Goal: Task Accomplishment & Management: Manage account settings

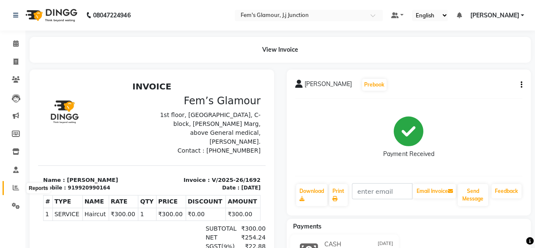
click at [11, 192] on span at bounding box center [15, 188] width 15 height 10
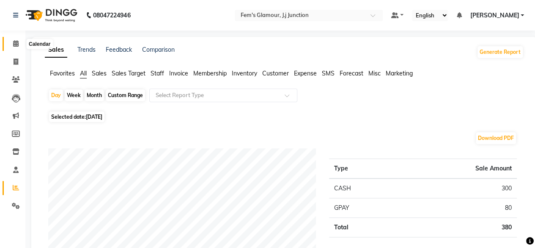
click at [11, 40] on span at bounding box center [15, 44] width 15 height 10
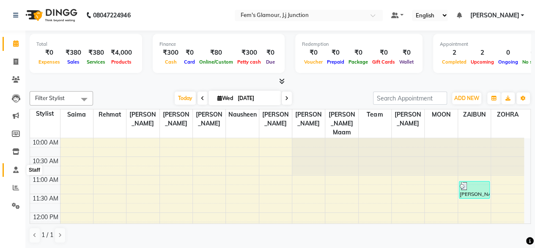
click at [16, 172] on icon at bounding box center [16, 169] width 6 height 6
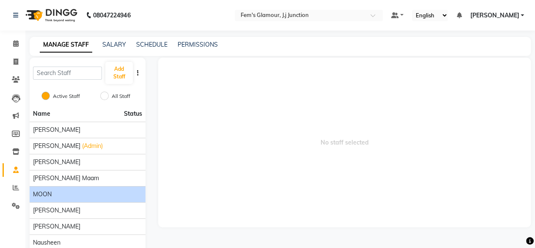
click at [60, 195] on div "MOON" at bounding box center [87, 194] width 109 height 9
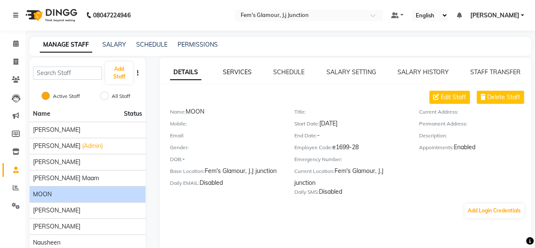
click at [243, 72] on link "SERVICES" at bounding box center [237, 72] width 29 height 8
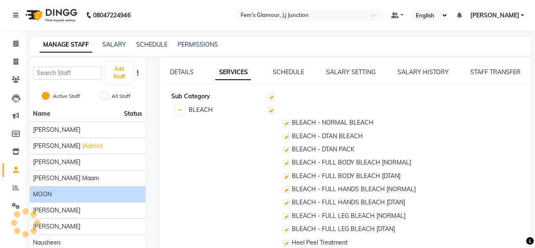
checkbox input "true"
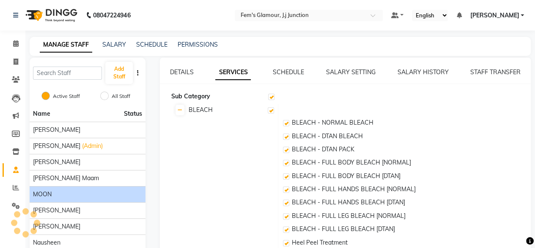
checkbox input "true"
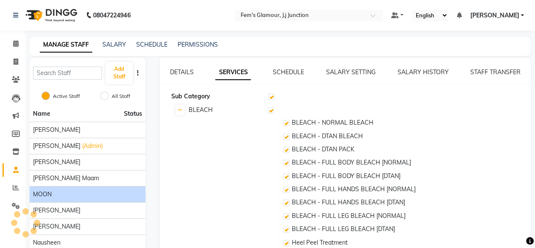
checkbox input "true"
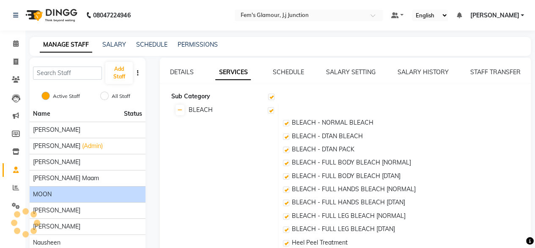
checkbox input "true"
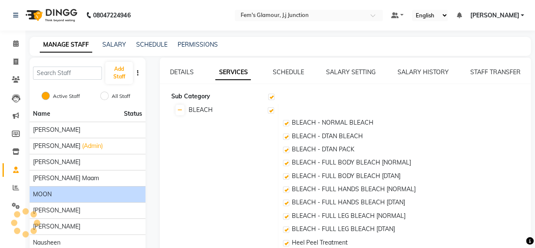
checkbox input "true"
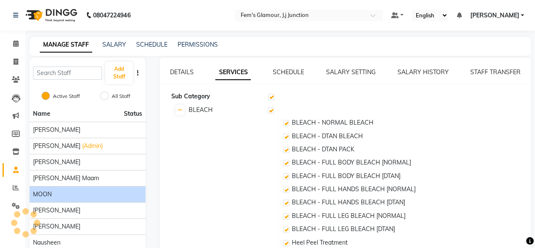
checkbox input "true"
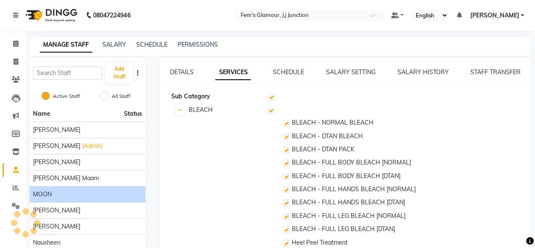
checkbox input "true"
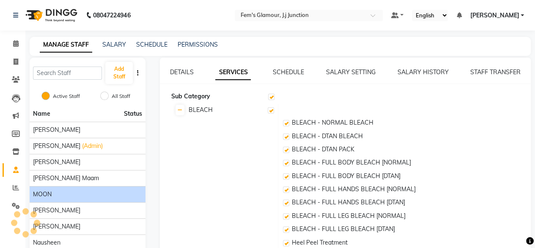
checkbox input "true"
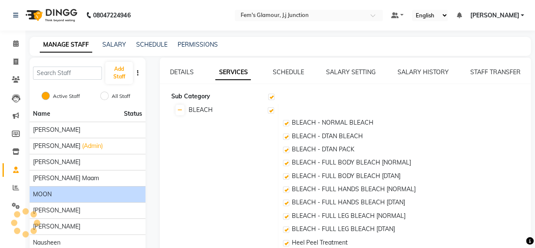
checkbox input "true"
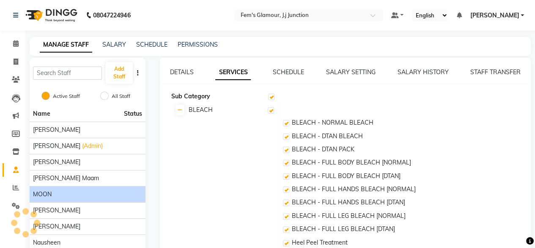
checkbox input "true"
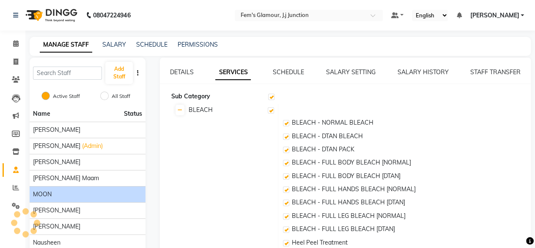
checkbox input "true"
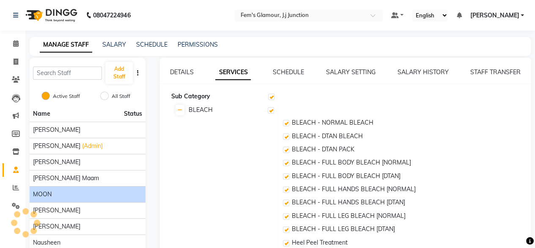
checkbox input "true"
click at [296, 70] on link "SCHEDULE" at bounding box center [288, 72] width 31 height 8
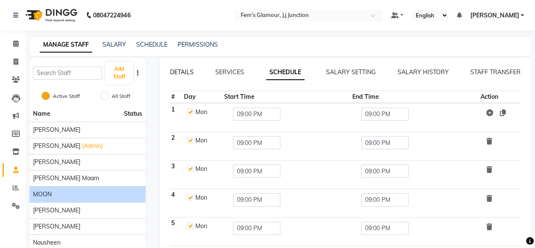
click at [187, 75] on link "DETAILS" at bounding box center [182, 72] width 24 height 8
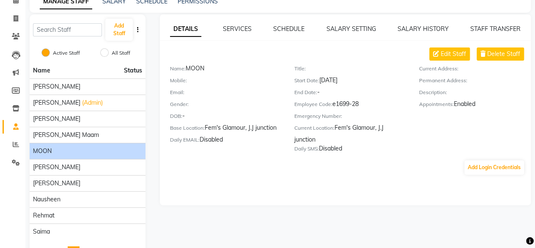
scroll to position [71, 0]
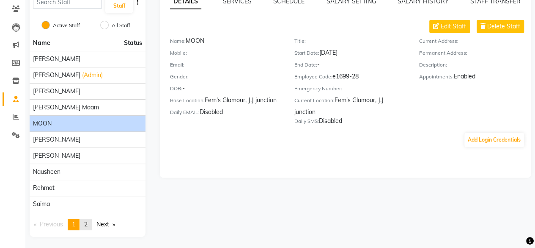
click at [87, 227] on link "page 2" at bounding box center [86, 223] width 12 height 11
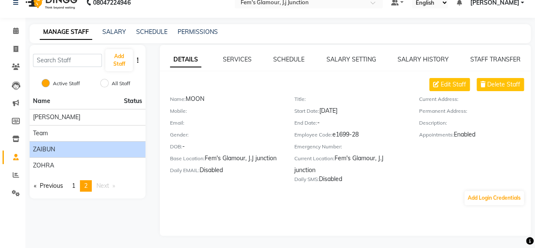
click at [67, 147] on div "ZAIBUN" at bounding box center [87, 149] width 109 height 9
click at [232, 56] on link "SERVICES" at bounding box center [237, 59] width 29 height 8
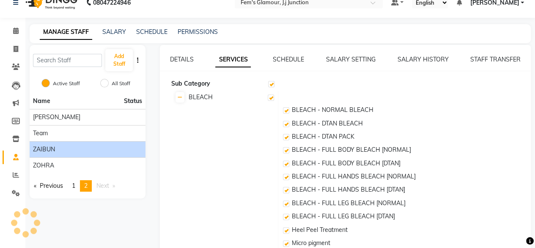
scroll to position [71, 0]
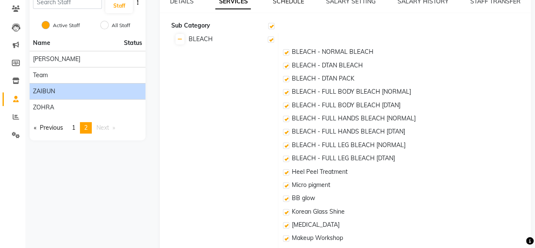
click at [286, 2] on link "SCHEDULE" at bounding box center [288, 1] width 31 height 8
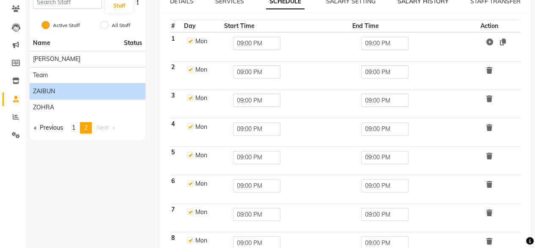
click at [437, 1] on link "SALARY HISTORY" at bounding box center [423, 1] width 51 height 8
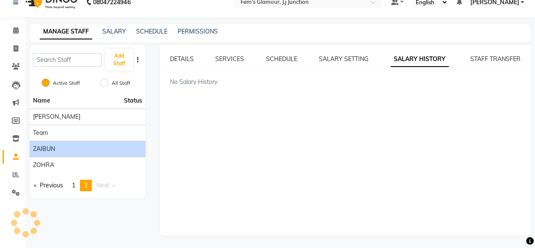
scroll to position [13, 0]
click at [11, 31] on span at bounding box center [15, 31] width 15 height 10
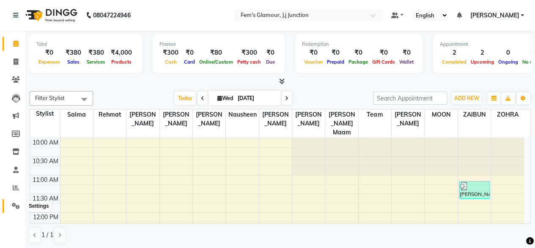
click at [17, 204] on icon at bounding box center [16, 205] width 8 height 6
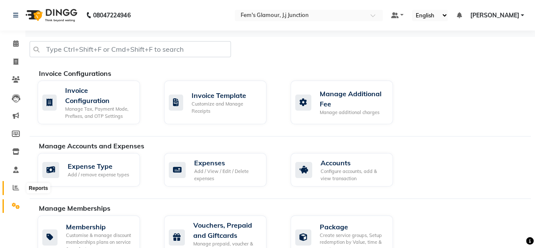
click at [12, 184] on span at bounding box center [15, 188] width 15 height 10
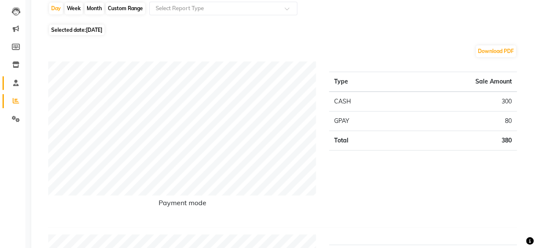
scroll to position [88, 0]
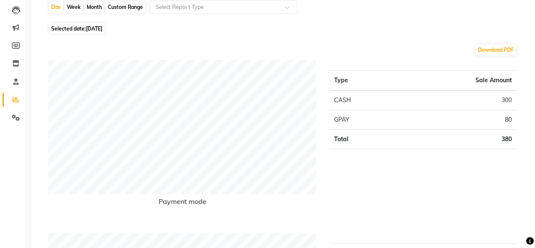
click at [92, 3] on div "Month" at bounding box center [94, 7] width 19 height 12
select select "9"
select select "2025"
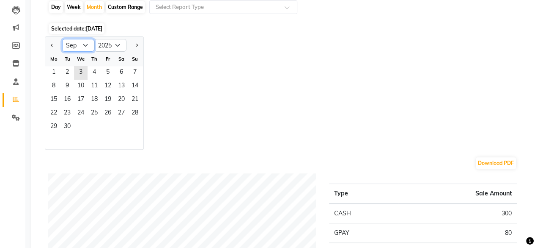
click at [69, 47] on select "Jan Feb Mar Apr May Jun [DATE] Aug Sep Oct Nov Dec" at bounding box center [78, 45] width 32 height 13
select select "7"
click at [62, 39] on select "Jan Feb Mar Apr May Jun [DATE] Aug Sep Oct Nov Dec" at bounding box center [78, 45] width 32 height 13
click at [64, 67] on span "1" at bounding box center [68, 73] width 14 height 14
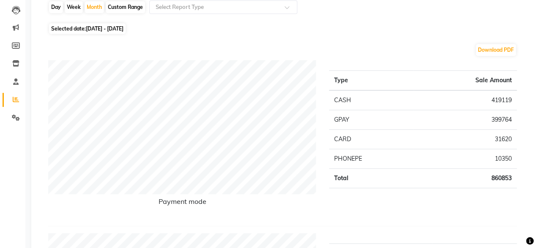
click at [133, 7] on div "Custom Range" at bounding box center [125, 7] width 39 height 12
select select "7"
select select "2025"
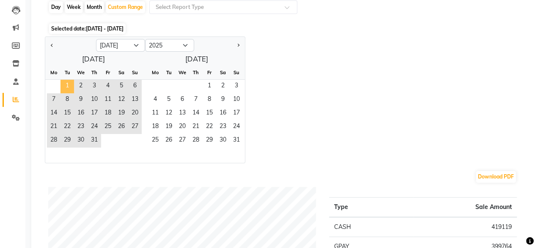
click at [68, 85] on span "1" at bounding box center [68, 87] width 14 height 14
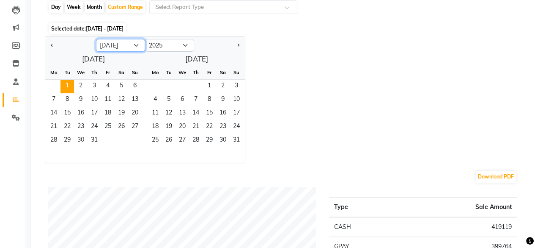
click at [116, 40] on select "Jan Feb Mar Apr May Jun [DATE] Aug Sep Oct Nov Dec" at bounding box center [120, 45] width 49 height 13
select select "8"
click at [96, 39] on select "Jan Feb Mar Apr May Jun [DATE] Aug Sep Oct Nov Dec" at bounding box center [120, 45] width 49 height 13
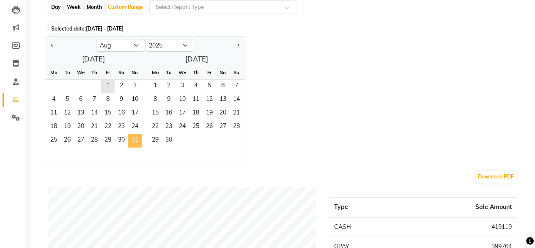
click at [137, 135] on span "31" at bounding box center [135, 141] width 14 height 14
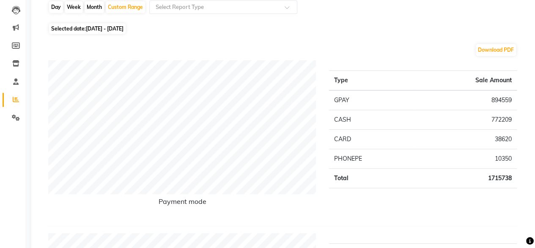
click at [255, 14] on div "Day Week Month Custom Range Select Report Type" at bounding box center [284, 10] width 472 height 20
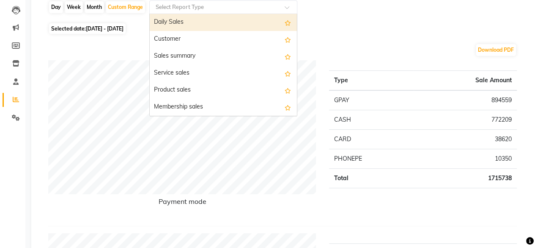
click at [255, 8] on input "text" at bounding box center [215, 7] width 122 height 8
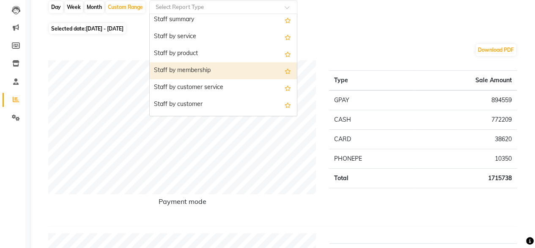
scroll to position [308, 0]
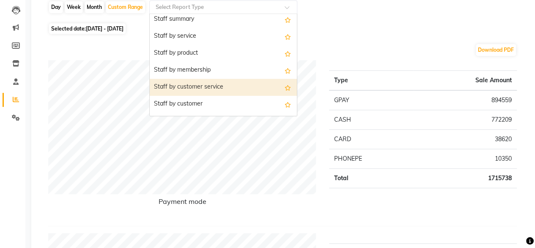
click at [234, 87] on div "Staff by customer service" at bounding box center [223, 87] width 147 height 17
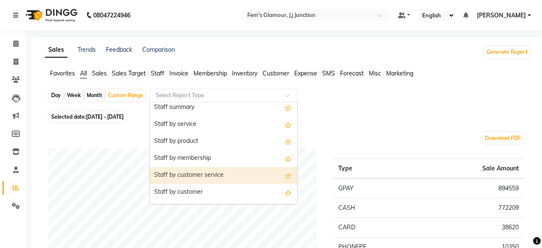
select select "full_report"
select select "pdf"
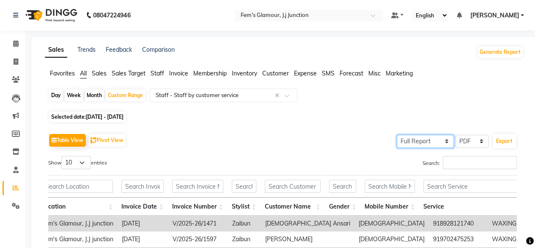
click at [444, 143] on select "Select Full Report Filtered Report" at bounding box center [425, 141] width 57 height 13
click at [398, 135] on select "Select Full Report Filtered Report" at bounding box center [425, 141] width 57 height 13
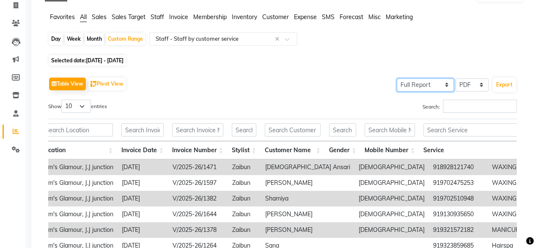
scroll to position [55, 0]
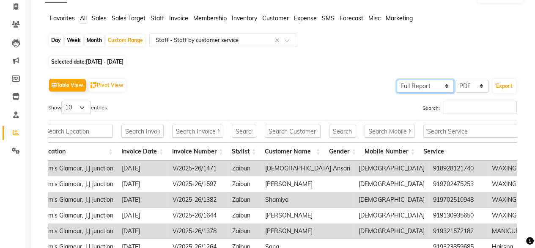
click at [408, 88] on select "Select Full Report Filtered Report" at bounding box center [425, 86] width 57 height 13
click at [398, 80] on select "Select Full Report Filtered Report" at bounding box center [425, 86] width 57 height 13
click at [428, 83] on select "Select Full Report Filtered Report" at bounding box center [425, 86] width 57 height 13
click at [398, 80] on select "Select Full Report Filtered Report" at bounding box center [425, 86] width 57 height 13
click at [437, 83] on select "Select Full Report Filtered Report" at bounding box center [425, 86] width 57 height 13
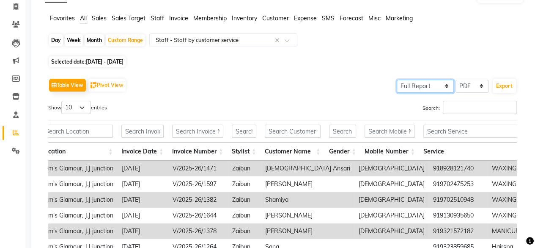
select select "filtered_report"
click at [398, 80] on select "Select Full Report Filtered Report" at bounding box center [425, 86] width 57 height 13
click at [472, 107] on input "Search:" at bounding box center [480, 107] width 74 height 13
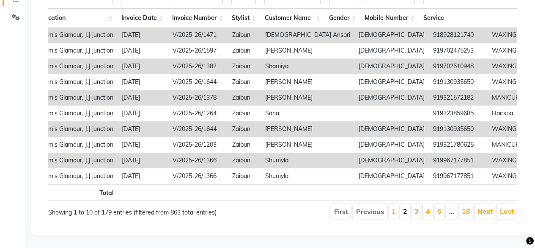
type input "zaibun"
click at [408, 207] on link "2" at bounding box center [405, 211] width 4 height 8
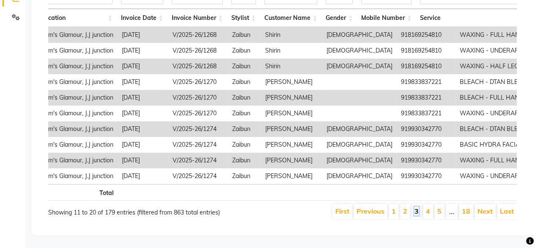
click at [419, 207] on link "3" at bounding box center [417, 211] width 4 height 8
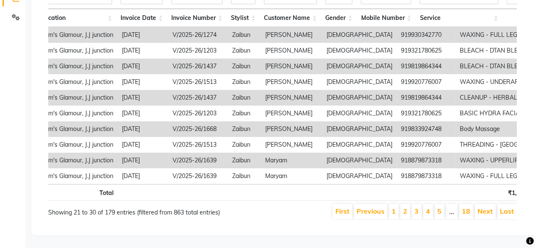
click at [428, 208] on li "4" at bounding box center [428, 211] width 10 height 15
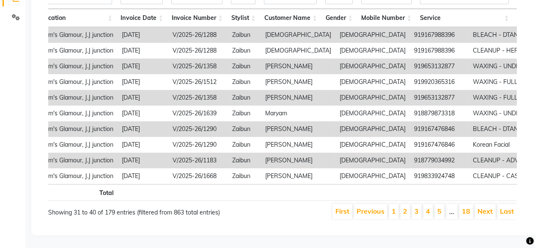
scroll to position [0, 0]
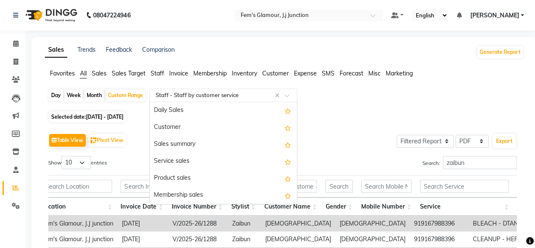
click at [216, 96] on input "text" at bounding box center [215, 95] width 122 height 8
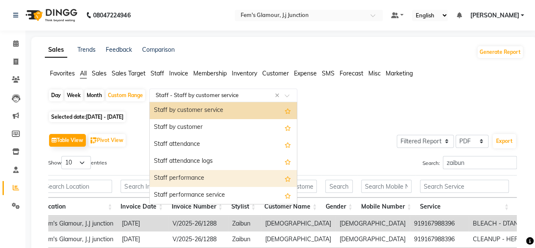
click at [245, 173] on div "Staff performance" at bounding box center [223, 178] width 147 height 17
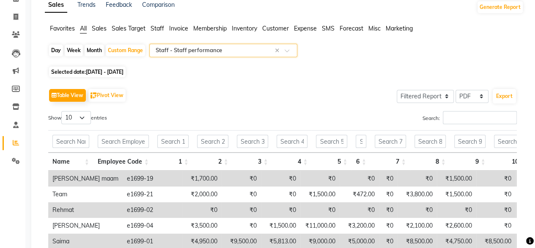
scroll to position [55, 0]
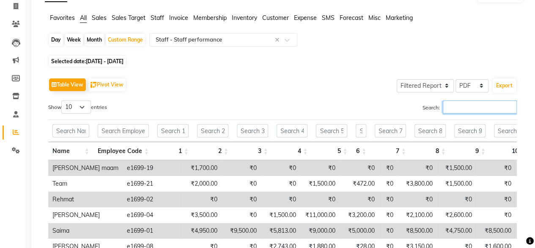
click at [460, 105] on input "Search:" at bounding box center [480, 106] width 74 height 13
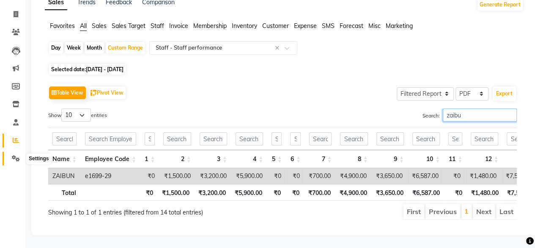
type input "zaibu"
click at [14, 155] on icon at bounding box center [16, 158] width 8 height 6
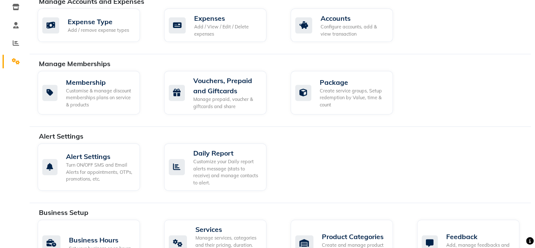
scroll to position [167, 0]
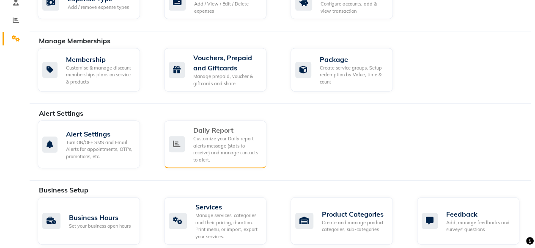
click at [199, 141] on div "Customize your Daily report alerts message (stats to receive) and manage contac…" at bounding box center [226, 149] width 66 height 28
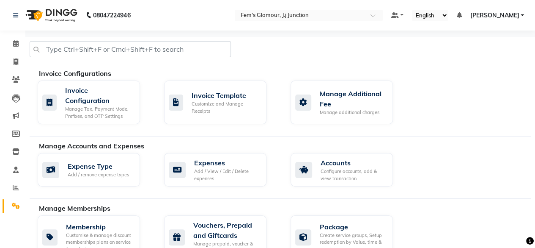
select select "1320"
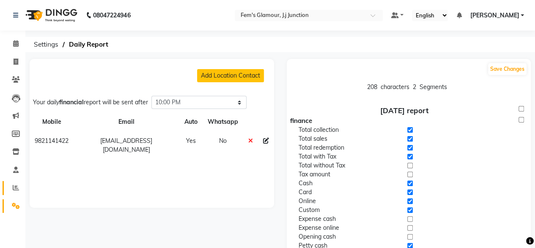
click at [15, 182] on link "Reports" at bounding box center [13, 188] width 20 height 14
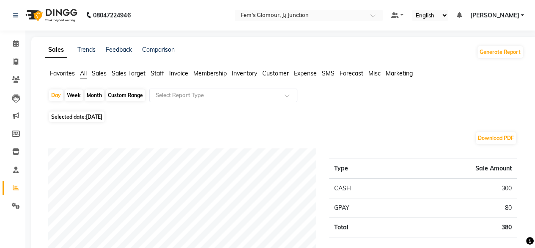
click at [129, 97] on div "Custom Range" at bounding box center [125, 95] width 39 height 12
select select "9"
select select "2025"
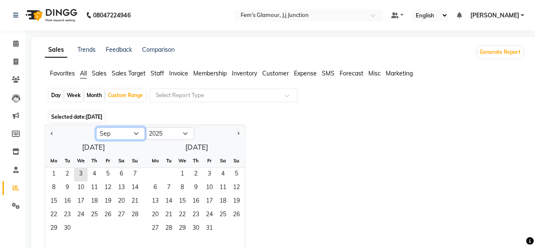
click at [130, 130] on select "Jan Feb Mar Apr May Jun [DATE] Aug Sep Oct Nov Dec" at bounding box center [120, 133] width 49 height 13
click at [96, 127] on select "Jan Feb Mar Apr May Jun [DATE] Aug Sep Oct Nov Dec" at bounding box center [120, 133] width 49 height 13
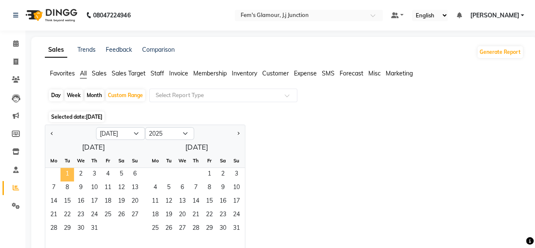
click at [66, 174] on span "1" at bounding box center [68, 175] width 14 height 14
click at [122, 138] on select "Jan Feb Mar Apr May Jun [DATE] Aug Sep Oct Nov Dec" at bounding box center [120, 133] width 49 height 13
select select "8"
click at [96, 127] on select "Jan Feb Mar Apr May Jun [DATE] Aug Sep Oct Nov Dec" at bounding box center [120, 133] width 49 height 13
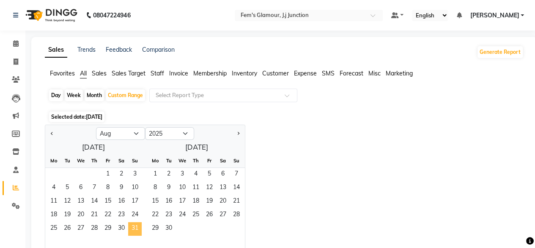
click at [134, 232] on span "31" at bounding box center [135, 229] width 14 height 14
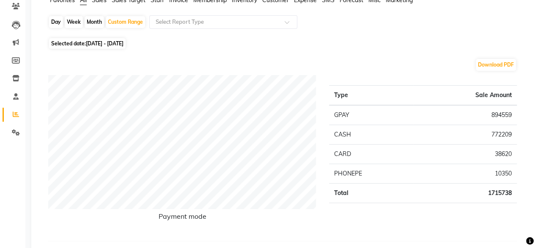
scroll to position [66, 0]
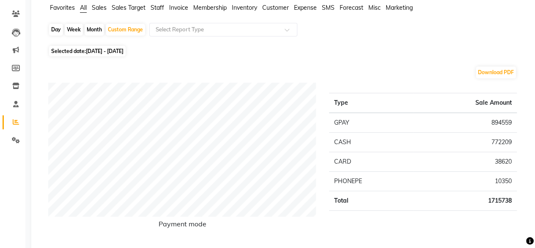
click at [157, 6] on span "Staff" at bounding box center [158, 8] width 14 height 8
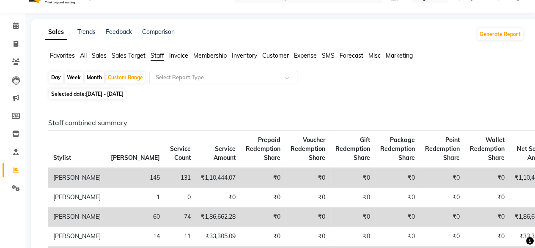
scroll to position [0, 0]
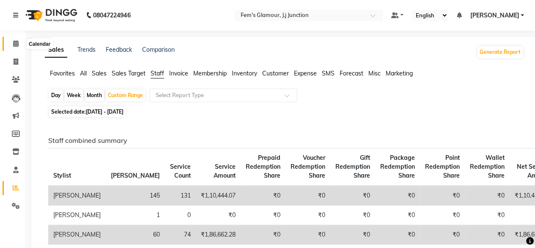
click at [15, 42] on icon at bounding box center [16, 43] width 6 height 6
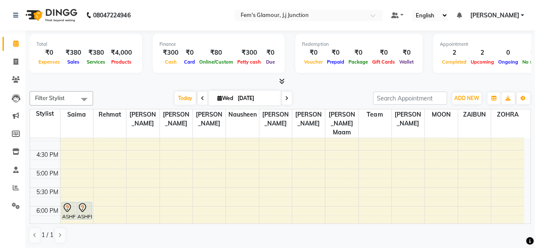
scroll to position [230, 0]
click at [87, 177] on div "10:00 AM 10:30 AM 11:00 AM 11:30 AM 12:00 PM 12:30 PM 1:00 PM 1:30 PM 2:00 PM 2…" at bounding box center [277, 131] width 494 height 447
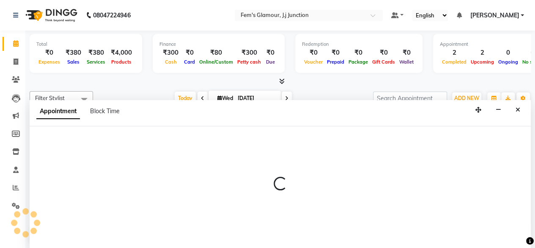
scroll to position [0, 0]
select select "21523"
select select "1050"
select select "tentative"
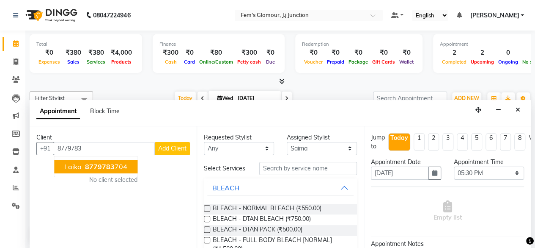
click at [104, 162] on span "8779783" at bounding box center [100, 166] width 30 height 8
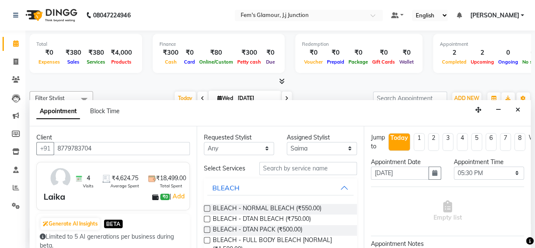
type input "8779783704"
click at [284, 169] on input "text" at bounding box center [308, 168] width 98 height 13
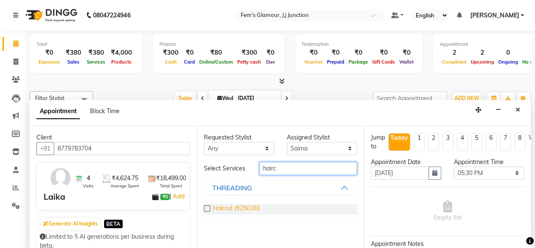
type input "hairc"
click at [247, 206] on span "Haircut (₹250.00)" at bounding box center [236, 209] width 47 height 11
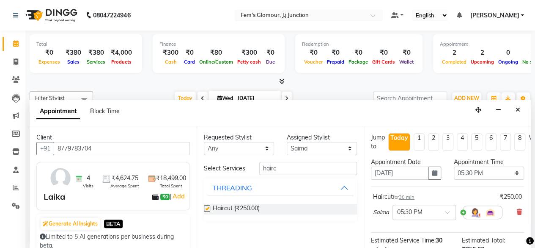
checkbox input "false"
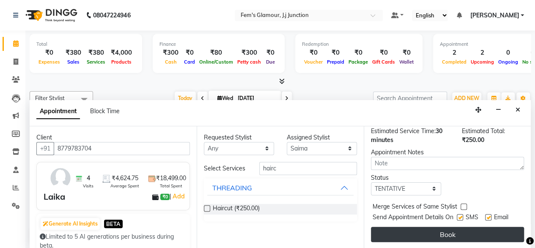
click at [457, 229] on button "Book" at bounding box center [447, 233] width 153 height 15
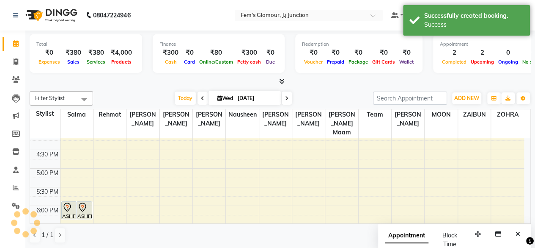
scroll to position [0, 0]
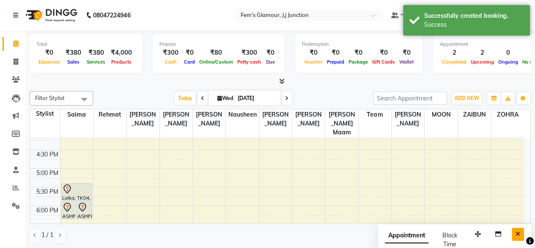
click at [518, 232] on icon "Close" at bounding box center [518, 234] width 5 height 6
click at [182, 97] on span "Today" at bounding box center [185, 97] width 21 height 13
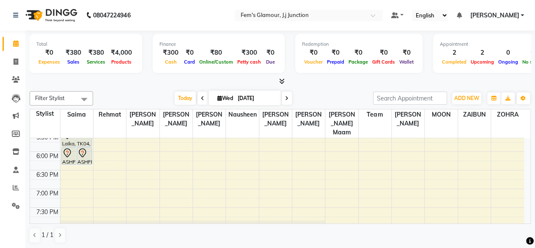
scroll to position [289, 0]
click at [354, 80] on div at bounding box center [281, 81] width 502 height 9
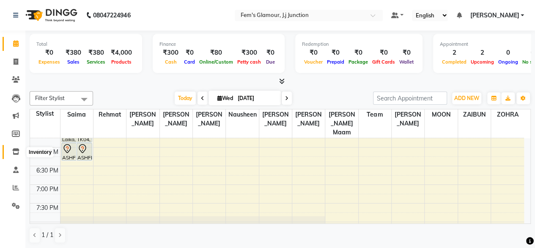
click at [17, 148] on span at bounding box center [15, 152] width 15 height 10
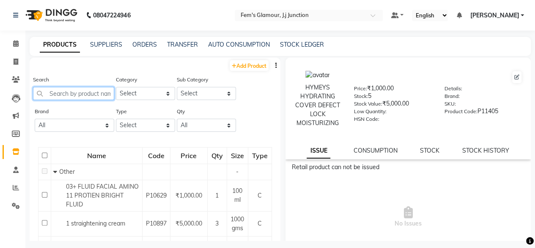
click at [88, 97] on input "text" at bounding box center [73, 93] width 81 height 13
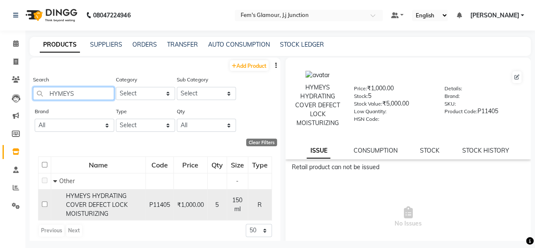
type input "HYMEYS"
click at [92, 203] on span "HYMEYS HYDRATING COVER DEFECT LOCK MOISTURIZING" at bounding box center [97, 204] width 62 height 25
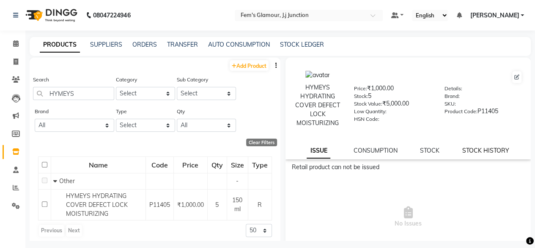
click at [487, 149] on link "STOCK HISTORY" at bounding box center [486, 150] width 47 height 8
select select "all"
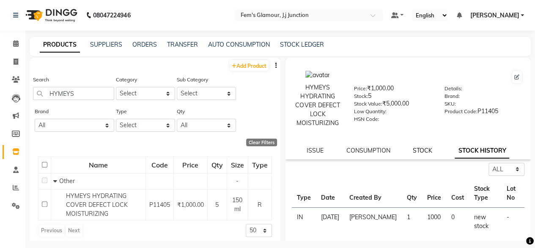
click at [418, 153] on link "STOCK" at bounding box center [422, 150] width 19 height 8
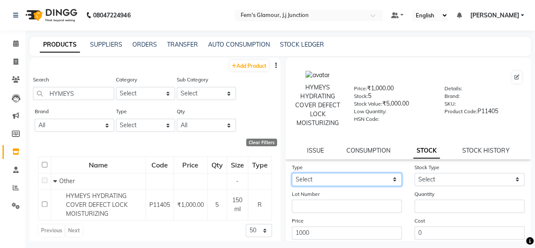
drag, startPoint x: 384, startPoint y: 174, endPoint x: 337, endPoint y: 204, distance: 56.2
click at [337, 204] on form "Type Select In Out Stock Type Select Lot Number Quantity Price 1000 Cost 0 Date…" at bounding box center [408, 223] width 233 height 120
select select "in"
click at [292, 173] on select "Select In Out" at bounding box center [347, 179] width 110 height 13
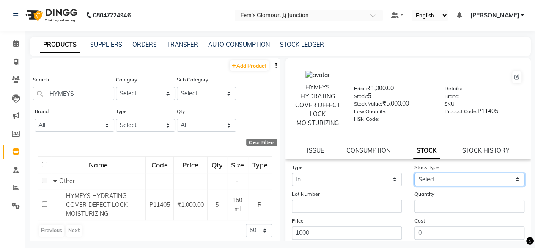
drag, startPoint x: 432, startPoint y: 181, endPoint x: 428, endPoint y: 200, distance: 19.5
click at [428, 200] on form "Type Select In Out Stock Type Select New Stock Adjustment Return Other Lot Numb…" at bounding box center [408, 223] width 233 height 120
select select "new stock"
click at [415, 173] on select "Select New Stock Adjustment Return Other" at bounding box center [470, 179] width 110 height 13
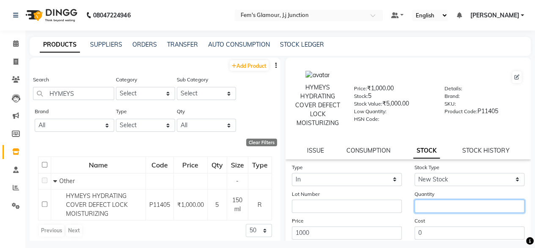
click at [428, 200] on input "number" at bounding box center [470, 205] width 110 height 13
type input "1"
click at [408, 221] on div "Cost 0" at bounding box center [469, 227] width 123 height 23
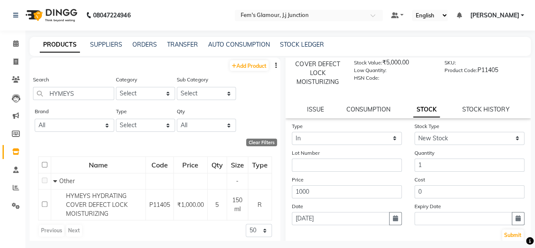
scroll to position [44, 0]
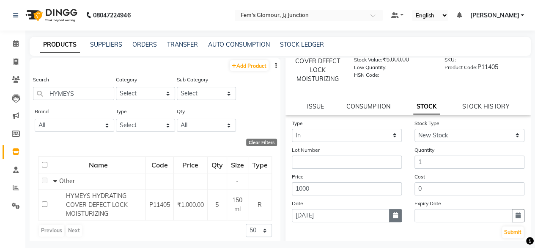
click at [394, 217] on icon "button" at bounding box center [395, 215] width 5 height 6
select select "9"
select select "2025"
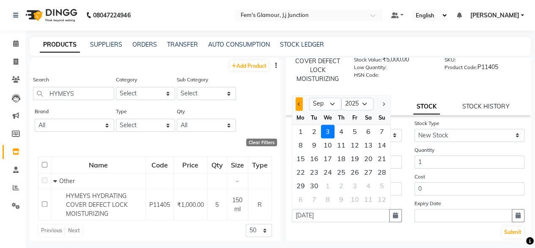
click at [299, 103] on span "Previous month" at bounding box center [299, 103] width 3 height 3
select select "8"
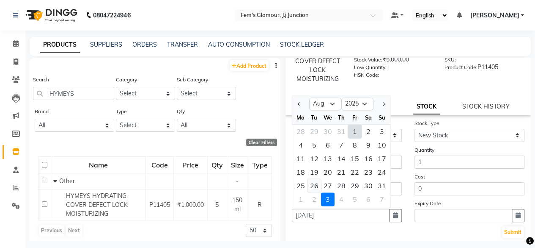
click at [311, 185] on div "26" at bounding box center [315, 186] width 14 height 14
type input "[DATE]"
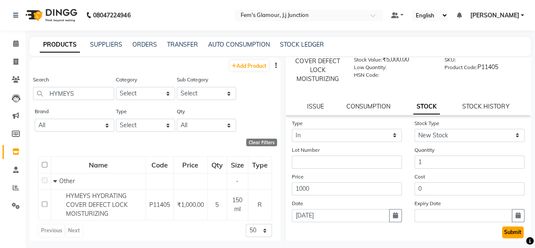
click at [506, 234] on button "Submit" at bounding box center [513, 232] width 22 height 12
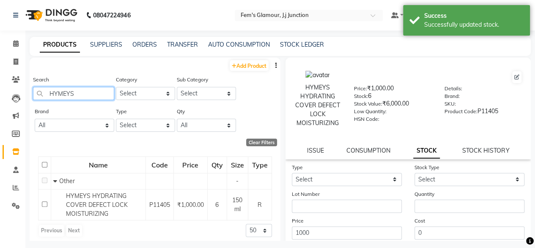
click at [100, 96] on input "HYMEYS" at bounding box center [73, 93] width 81 height 13
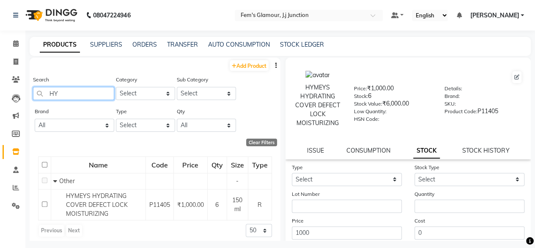
type input "H"
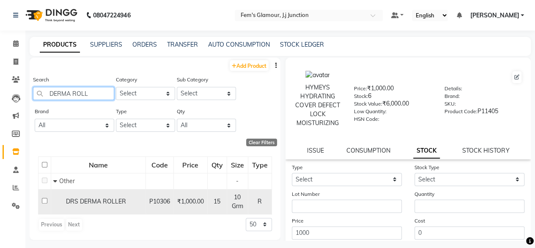
type input "DERMA ROLL"
click at [96, 204] on span "DRS DERMA ROLLER" at bounding box center [96, 201] width 60 height 8
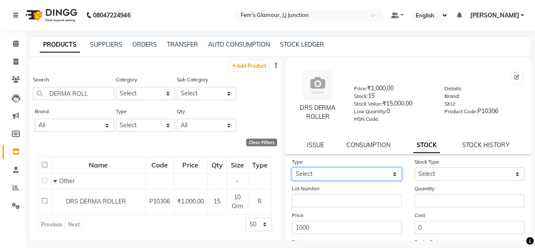
drag, startPoint x: 363, startPoint y: 171, endPoint x: 327, endPoint y: 194, distance: 42.4
click at [327, 194] on form "Type Select In Out Stock Type Select New Stock Adjustment Return Other Lot Numb…" at bounding box center [408, 217] width 233 height 120
select select "in"
click at [292, 167] on select "Select In Out" at bounding box center [347, 173] width 110 height 13
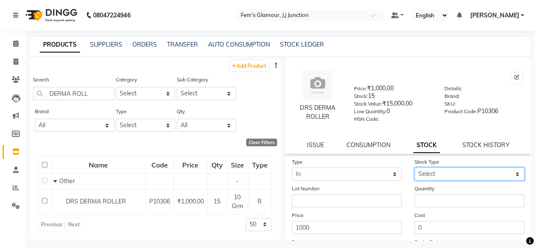
click at [452, 176] on select "Select New Stock Adjustment Return Other" at bounding box center [470, 173] width 110 height 13
select select "new stock"
click at [415, 167] on select "Select New Stock Adjustment Return Other" at bounding box center [470, 173] width 110 height 13
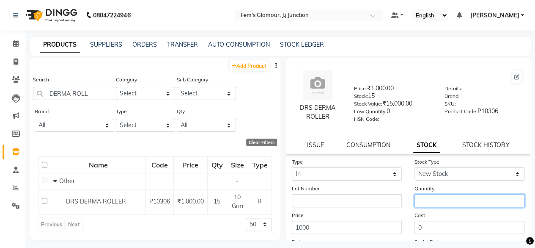
click at [434, 195] on input "number" at bounding box center [470, 200] width 110 height 13
type input "2"
click at [404, 211] on div "Price 1000" at bounding box center [347, 221] width 123 height 23
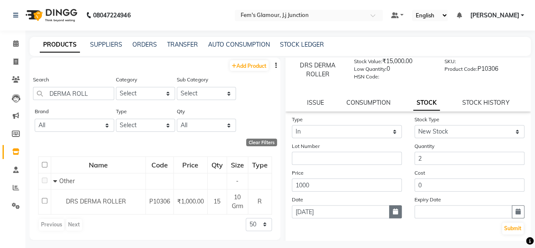
click at [396, 212] on button "button" at bounding box center [395, 211] width 13 height 13
select select "9"
select select "2025"
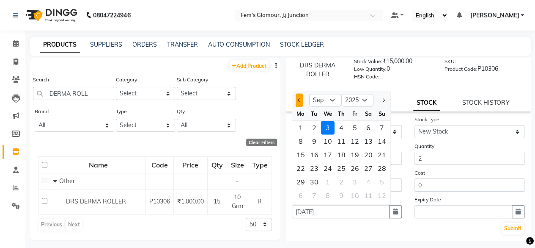
click at [296, 101] on button "Previous month" at bounding box center [299, 100] width 7 height 14
select select "8"
click at [315, 185] on div "26" at bounding box center [315, 182] width 14 height 14
type input "[DATE]"
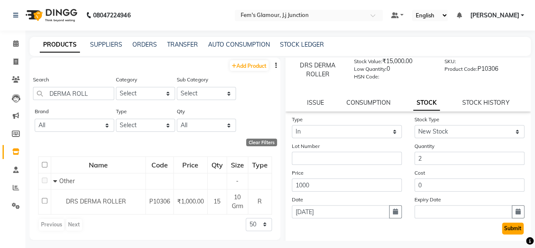
click at [505, 227] on button "Submit" at bounding box center [513, 228] width 22 height 12
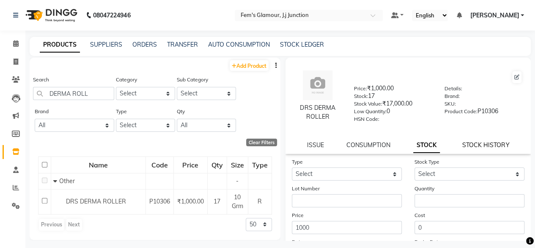
click at [477, 147] on link "STOCK HISTORY" at bounding box center [486, 145] width 47 height 8
select select "all"
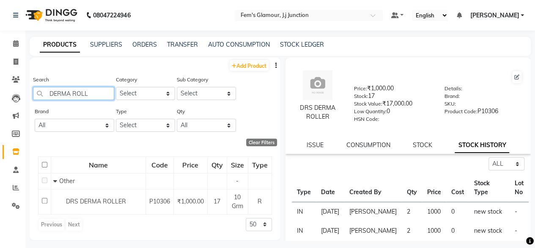
click at [104, 98] on input "DERMA ROLL" at bounding box center [73, 93] width 81 height 13
type input "D"
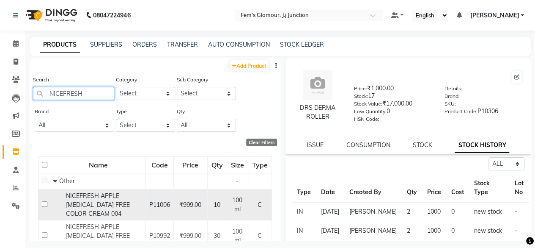
type input "NICEFRESH"
click at [72, 201] on span "NICEFRESH APPLE [MEDICAL_DATA] FREE COLOR CREAM 004" at bounding box center [98, 204] width 64 height 25
select select "all"
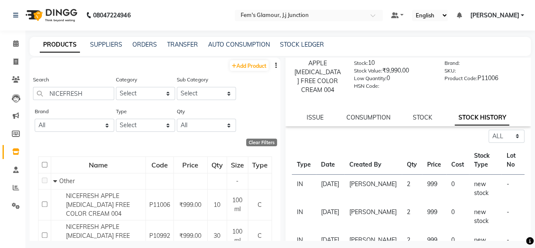
scroll to position [33, 0]
click at [416, 117] on link "STOCK" at bounding box center [422, 117] width 19 height 8
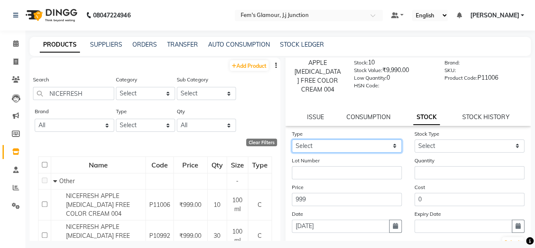
drag, startPoint x: 373, startPoint y: 149, endPoint x: 345, endPoint y: 169, distance: 34.0
click at [345, 169] on form "Type Select In Out Stock Type Select New Stock Adjustment Return Other Lot Numb…" at bounding box center [408, 189] width 233 height 120
select select "in"
click at [292, 139] on select "Select In Out" at bounding box center [347, 145] width 110 height 13
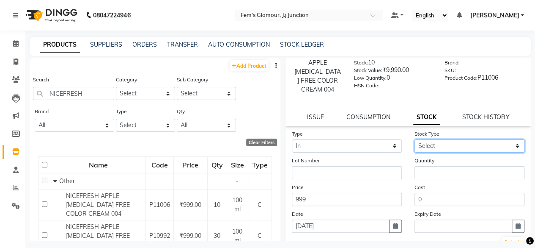
click at [427, 148] on select "Select New Stock Adjustment Return Other" at bounding box center [470, 145] width 110 height 13
select select "new stock"
click at [415, 139] on select "Select New Stock Adjustment Return Other" at bounding box center [470, 145] width 110 height 13
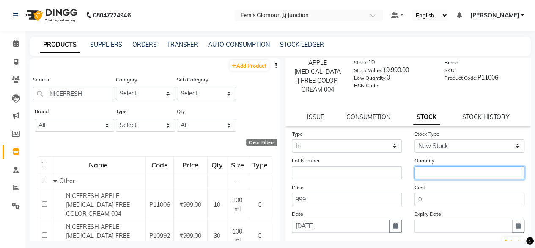
click at [425, 168] on input "number" at bounding box center [470, 172] width 110 height 13
type input "2"
click at [393, 225] on icon "button" at bounding box center [395, 226] width 5 height 6
select select "9"
select select "2025"
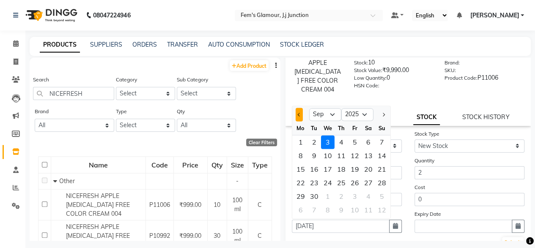
click at [300, 118] on button "Previous month" at bounding box center [299, 115] width 7 height 14
select select "8"
click at [314, 194] on div "26" at bounding box center [315, 196] width 14 height 14
type input "[DATE]"
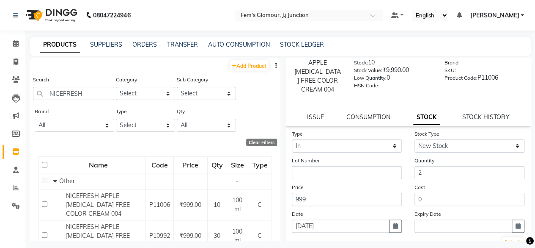
scroll to position [91, 0]
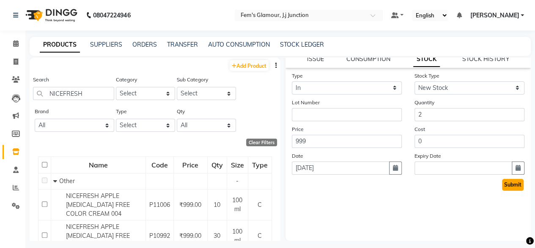
click at [515, 182] on button "Submit" at bounding box center [513, 185] width 22 height 12
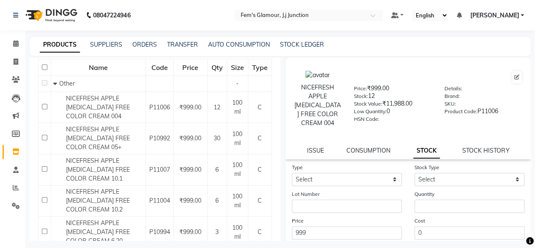
scroll to position [0, 0]
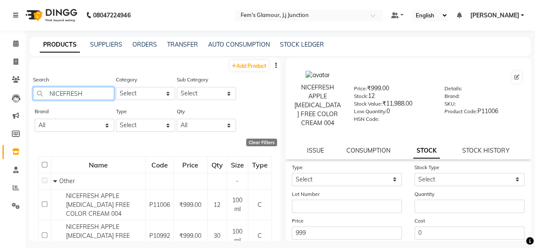
click at [92, 89] on input "NICEFRESH" at bounding box center [73, 93] width 81 height 13
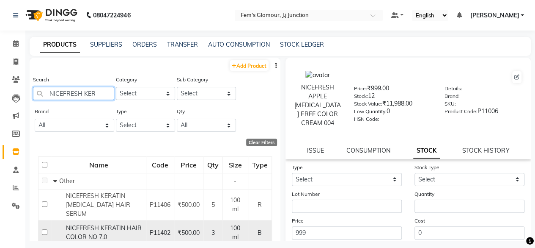
type input "NICEFRESH KER"
click at [72, 224] on span "NICEFRESH KERATIN HAIR COLOR NO 7.0" at bounding box center [104, 232] width 76 height 17
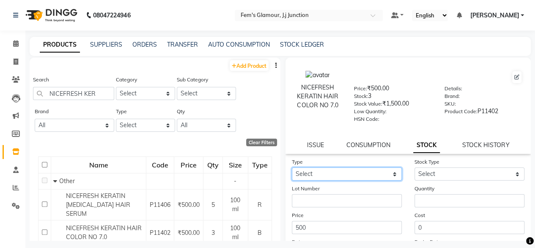
drag, startPoint x: 328, startPoint y: 172, endPoint x: 310, endPoint y: 197, distance: 30.7
click at [310, 197] on form "Type Select In Out Stock Type Select New Stock Adjustment Return Other Lot Numb…" at bounding box center [408, 217] width 233 height 120
select select "in"
click at [292, 167] on select "Select In Out" at bounding box center [347, 173] width 110 height 13
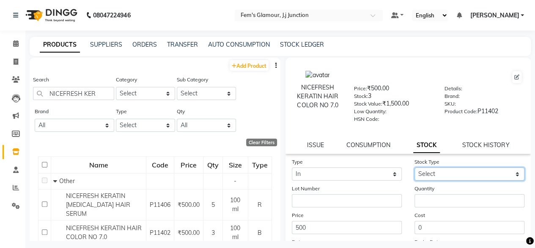
drag, startPoint x: 444, startPoint y: 176, endPoint x: 434, endPoint y: 196, distance: 21.8
click at [434, 196] on form "Type Select In Out Stock Type Select New Stock Adjustment Return Other Lot Numb…" at bounding box center [408, 217] width 233 height 120
select select "new stock"
click at [415, 167] on select "Select New Stock Adjustment Return Other" at bounding box center [470, 173] width 110 height 13
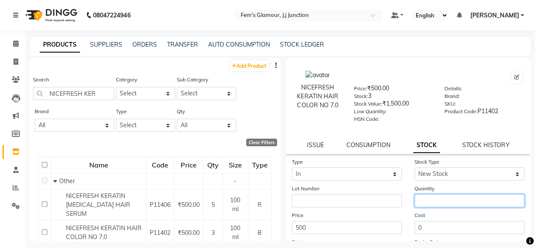
click at [434, 196] on input "number" at bounding box center [470, 200] width 110 height 13
type input "1"
click at [408, 214] on div "Cost 0" at bounding box center [469, 221] width 123 height 23
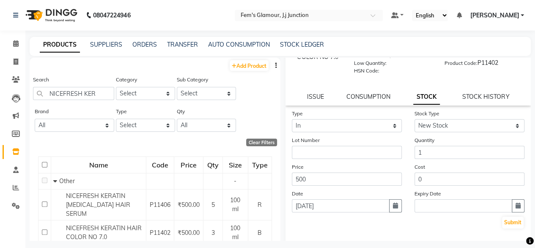
scroll to position [50, 0]
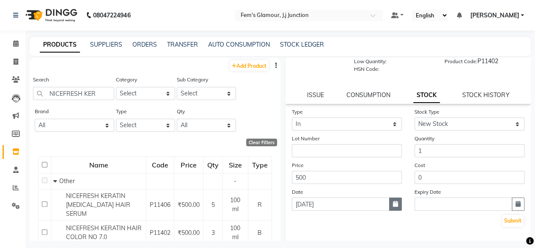
click at [396, 206] on button "button" at bounding box center [395, 203] width 13 height 13
select select "9"
select select "2025"
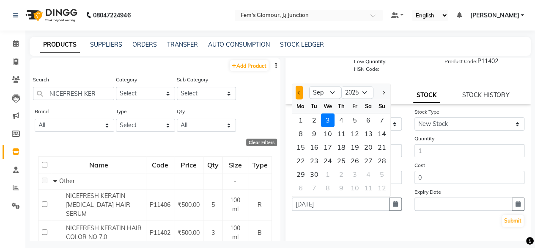
click at [298, 91] on button "Previous month" at bounding box center [299, 92] width 7 height 14
select select "8"
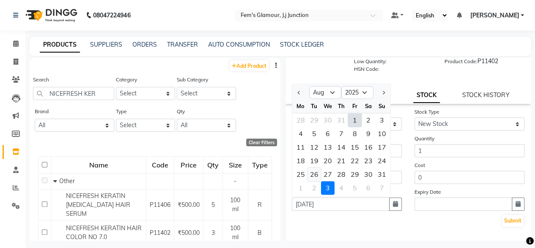
click at [317, 175] on div "26" at bounding box center [315, 174] width 14 height 14
type input "[DATE]"
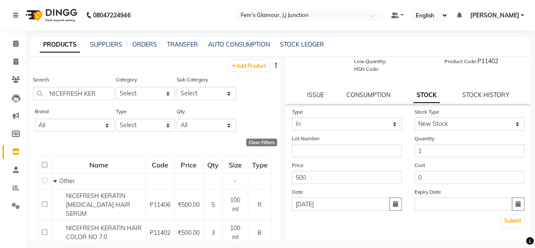
scroll to position [61, 0]
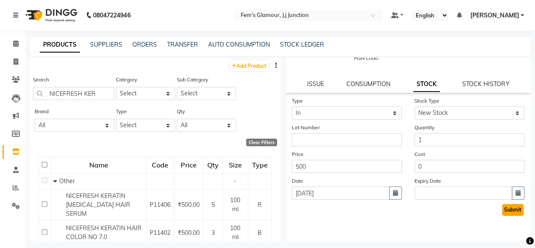
click at [511, 210] on button "Submit" at bounding box center [513, 210] width 22 height 12
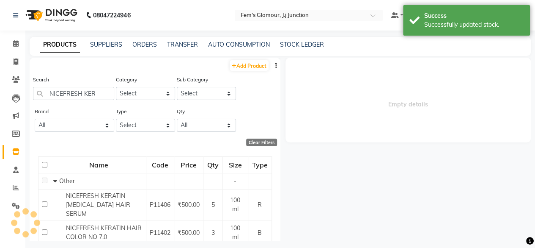
scroll to position [0, 0]
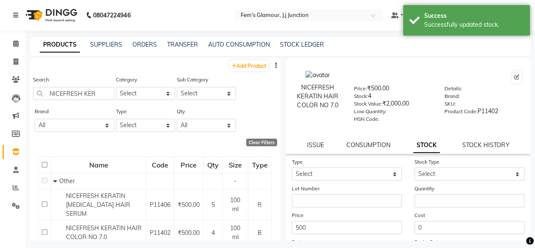
click at [105, 101] on div "Search NICEFRESH KER" at bounding box center [73, 91] width 81 height 32
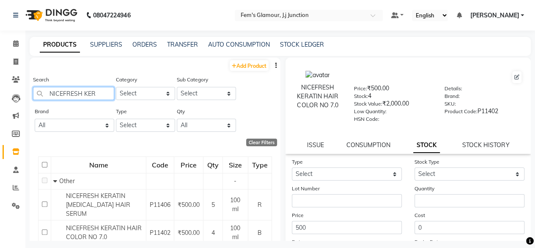
click at [105, 90] on input "NICEFRESH KER" at bounding box center [73, 93] width 81 height 13
type input "N"
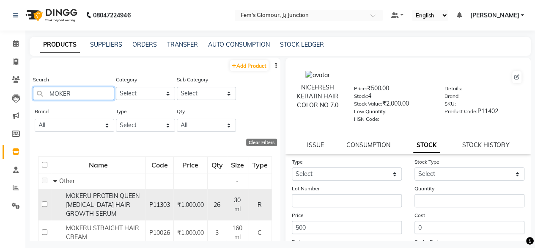
type input "MOKER"
click at [122, 194] on div "MOKERU PROTEIN QUEEN [MEDICAL_DATA] HAIR GROWTH SERUM" at bounding box center [98, 204] width 90 height 27
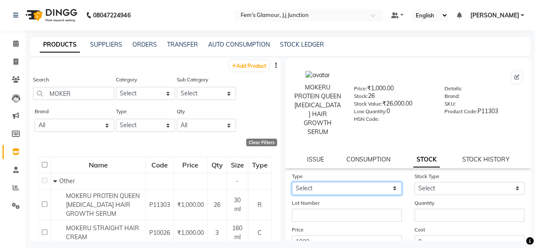
click at [326, 182] on select "Select In Out" at bounding box center [347, 188] width 110 height 13
select select "in"
click at [292, 182] on select "Select In Out" at bounding box center [347, 188] width 110 height 13
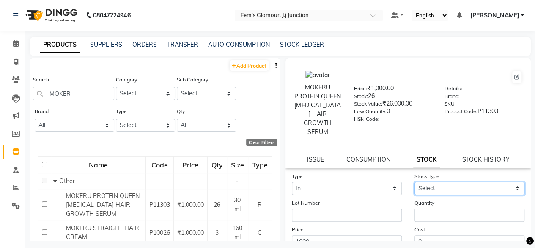
drag, startPoint x: 442, startPoint y: 182, endPoint x: 433, endPoint y: 197, distance: 17.9
click at [433, 197] on form "Type Select In Out Stock Type Select New Stock Adjustment Return Other Lot Numb…" at bounding box center [408, 231] width 233 height 120
select select "new stock"
click at [415, 182] on select "Select New Stock Adjustment Return Other" at bounding box center [470, 188] width 110 height 13
click at [433, 198] on div "Quantity" at bounding box center [469, 209] width 123 height 23
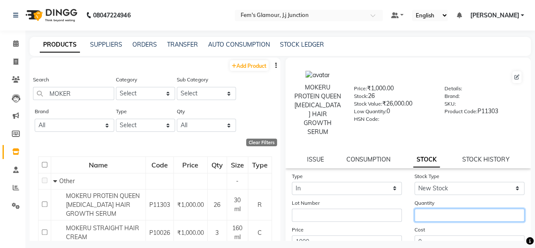
click at [432, 208] on input "number" at bounding box center [470, 214] width 110 height 13
type input "1"
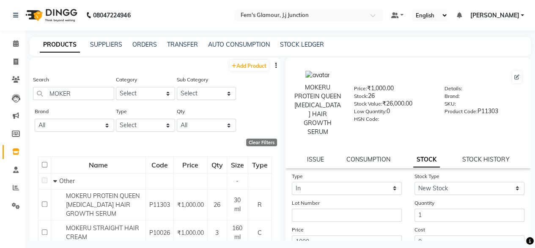
click at [415, 226] on label "Cost" at bounding box center [420, 230] width 11 height 8
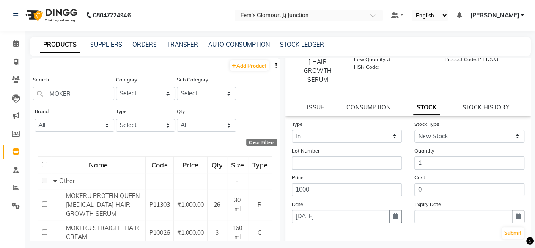
scroll to position [54, 0]
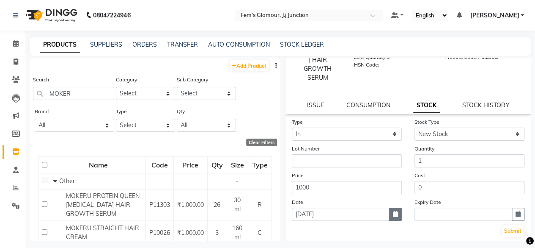
click at [394, 211] on icon "button" at bounding box center [395, 214] width 5 height 6
select select "9"
select select "2025"
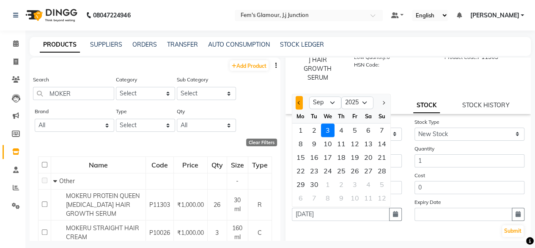
click at [296, 96] on button "Previous month" at bounding box center [299, 103] width 7 height 14
select select "8"
click at [316, 177] on div "26" at bounding box center [315, 184] width 14 height 14
type input "[DATE]"
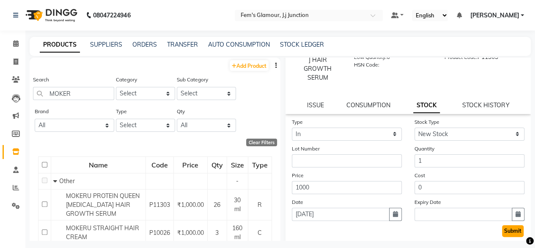
click at [503, 225] on button "Submit" at bounding box center [513, 231] width 22 height 12
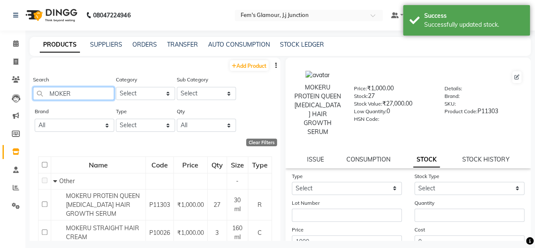
click at [86, 94] on input "MOKER" at bounding box center [73, 93] width 81 height 13
type input "M"
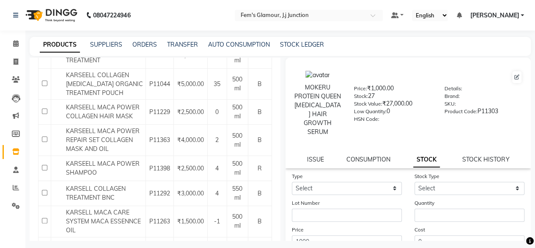
scroll to position [296, 0]
type input "KAR"
click at [107, 174] on span "KARSEELL MACA POWER SHAMPOO" at bounding box center [103, 167] width 74 height 17
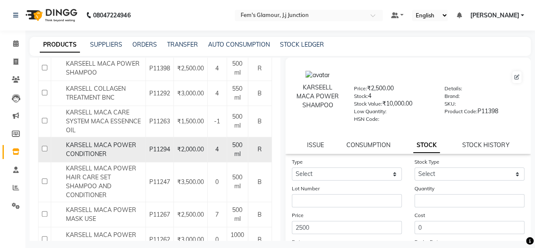
scroll to position [394, 0]
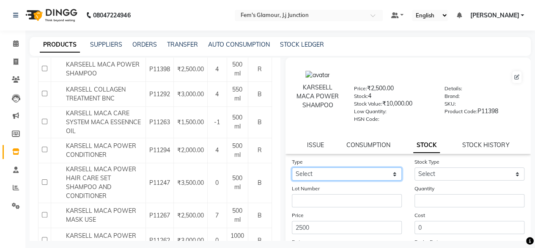
click at [319, 171] on select "Select In Out" at bounding box center [347, 173] width 110 height 13
select select "in"
click at [292, 167] on select "Select In Out" at bounding box center [347, 173] width 110 height 13
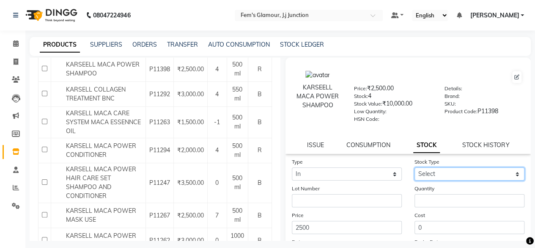
click at [427, 175] on select "Select New Stock Adjustment Return Other" at bounding box center [470, 173] width 110 height 13
select select "new stock"
click at [415, 167] on select "Select New Stock Adjustment Return Other" at bounding box center [470, 173] width 110 height 13
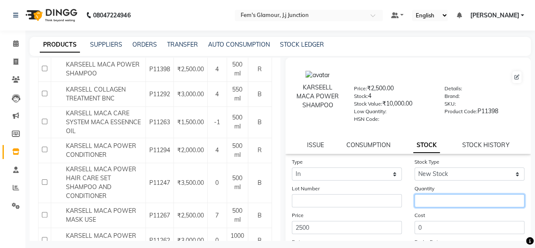
click at [422, 197] on input "number" at bounding box center [470, 200] width 110 height 13
type input "2"
click at [401, 219] on div "Price 2500" at bounding box center [347, 221] width 123 height 23
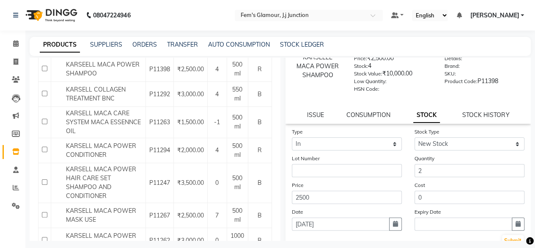
scroll to position [33, 0]
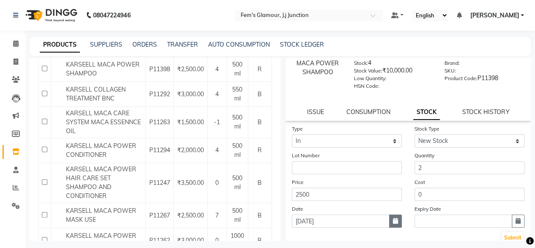
click at [394, 219] on icon "button" at bounding box center [395, 221] width 5 height 6
select select "9"
select select "2025"
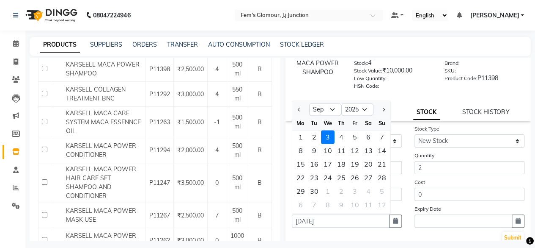
click at [303, 109] on div at bounding box center [300, 109] width 17 height 14
click at [298, 109] on span "Previous month" at bounding box center [299, 109] width 3 height 3
select select "8"
click at [317, 192] on div "26" at bounding box center [315, 191] width 14 height 14
type input "[DATE]"
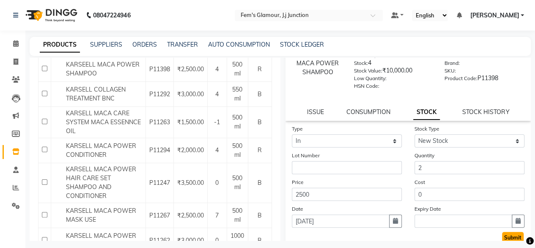
click at [502, 237] on button "Submit" at bounding box center [513, 238] width 22 height 12
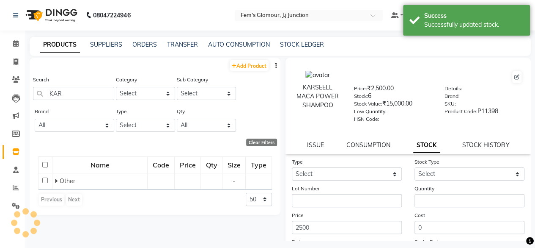
scroll to position [0, 0]
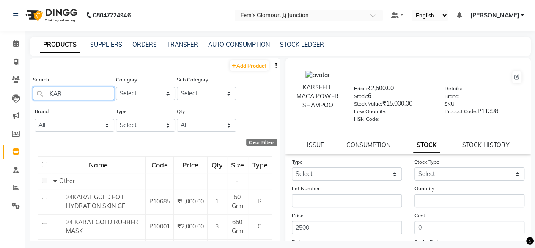
click at [87, 93] on input "KAR" at bounding box center [73, 93] width 81 height 13
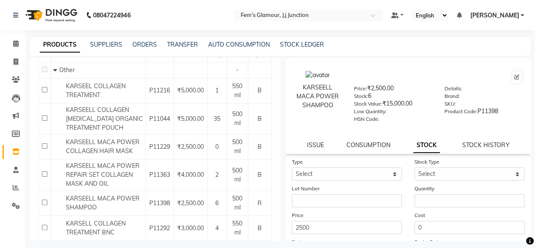
scroll to position [114, 0]
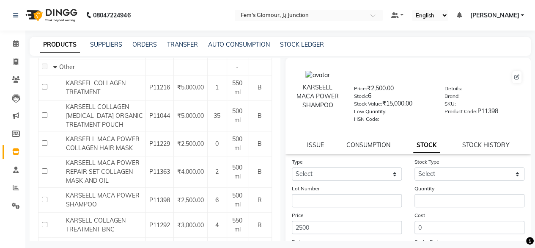
type input "KARS"
click at [79, 170] on span "KARSEELL MACA POWER REPAIR SET COLLAGEN MASK AND OIL" at bounding box center [103, 171] width 74 height 25
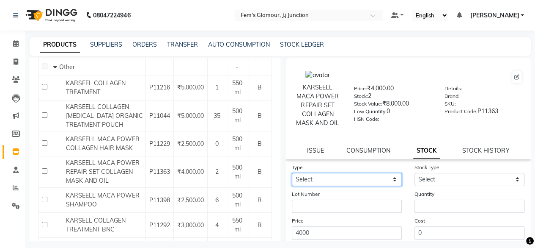
drag, startPoint x: 345, startPoint y: 182, endPoint x: 327, endPoint y: 203, distance: 27.9
click at [327, 203] on form "Type Select In Out Stock Type Select New Stock Adjustment Return Other Lot Numb…" at bounding box center [408, 223] width 233 height 120
select select "in"
click at [292, 173] on select "Select In Out" at bounding box center [347, 179] width 110 height 13
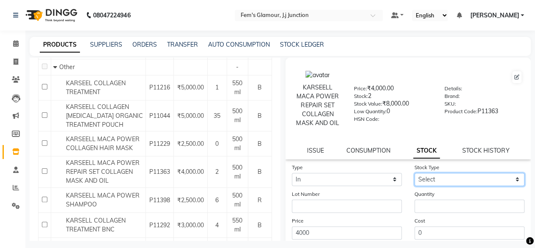
drag, startPoint x: 432, startPoint y: 180, endPoint x: 418, endPoint y: 207, distance: 30.7
click at [418, 207] on form "Type Select In Out Stock Type Select New Stock Adjustment Return Other Lot Numb…" at bounding box center [408, 223] width 233 height 120
select select "new stock"
click at [415, 173] on select "Select New Stock Adjustment Return Other" at bounding box center [470, 179] width 110 height 13
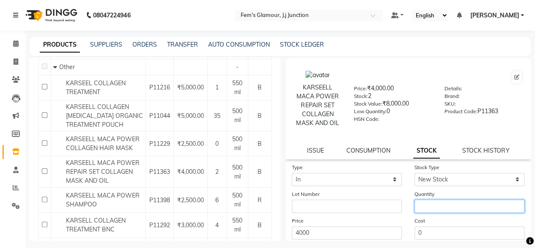
click at [419, 202] on input "number" at bounding box center [470, 205] width 110 height 13
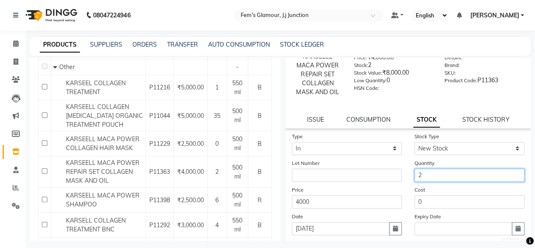
scroll to position [31, 0]
type input "2"
click at [394, 225] on icon "button" at bounding box center [395, 228] width 5 height 6
select select "9"
select select "2025"
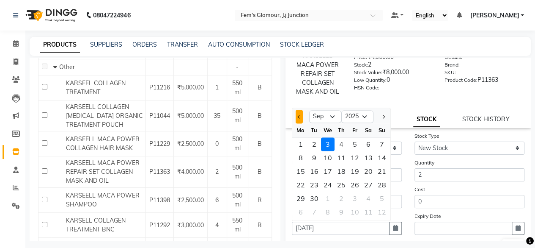
click at [300, 118] on button "Previous month" at bounding box center [299, 117] width 7 height 14
select select "8"
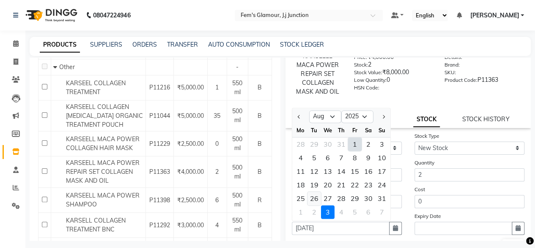
click at [314, 193] on div "26" at bounding box center [315, 198] width 14 height 14
type input "[DATE]"
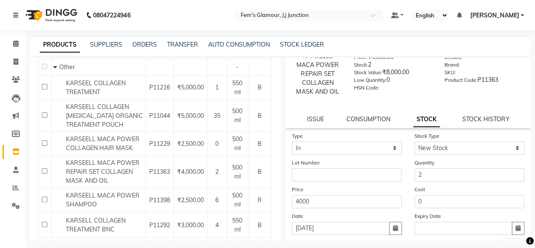
scroll to position [91, 0]
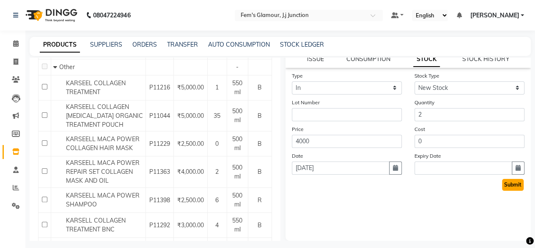
click at [503, 189] on button "Submit" at bounding box center [513, 185] width 22 height 12
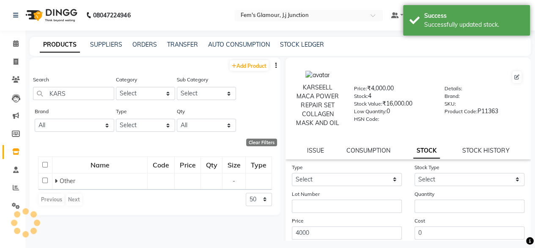
scroll to position [0, 0]
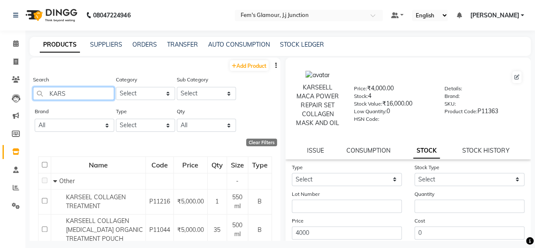
click at [78, 93] on input "KARS" at bounding box center [73, 93] width 81 height 13
type input "K"
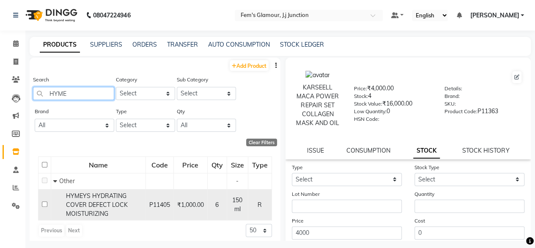
type input "HYME"
click at [66, 208] on div "HYMEYS HYDRATING COVER DEFECT LOCK MOISTURIZING" at bounding box center [98, 204] width 90 height 27
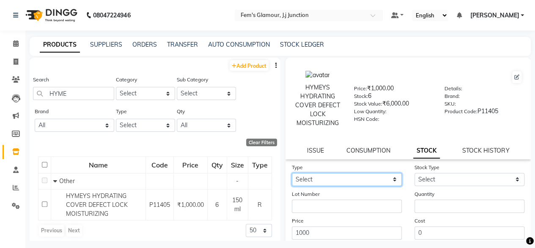
click at [346, 176] on select "Select In Out" at bounding box center [347, 179] width 110 height 13
select select "in"
click at [292, 173] on select "Select In Out" at bounding box center [347, 179] width 110 height 13
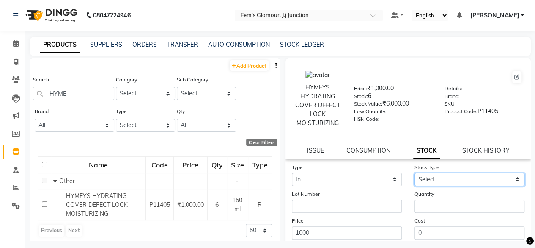
drag, startPoint x: 424, startPoint y: 176, endPoint x: 421, endPoint y: 201, distance: 24.4
click at [421, 201] on form "Type Select In Out Stock Type Select New Stock Adjustment Return Other Lot Numb…" at bounding box center [408, 223] width 233 height 120
select select "new stock"
click at [415, 173] on select "Select New Stock Adjustment Return Other" at bounding box center [470, 179] width 110 height 13
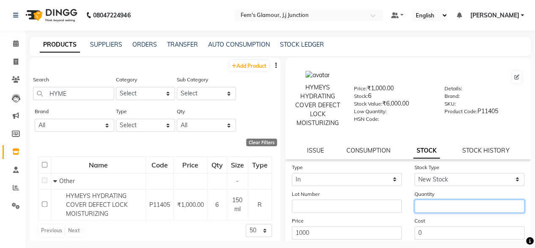
click at [421, 201] on input "number" at bounding box center [470, 205] width 110 height 13
type input "2"
click at [403, 208] on div "Lot Number" at bounding box center [347, 200] width 123 height 23
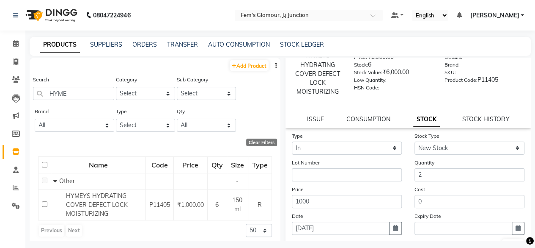
scroll to position [33, 0]
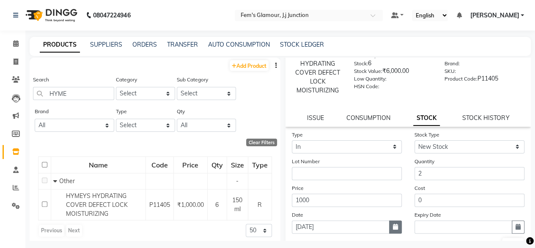
click at [397, 231] on button "button" at bounding box center [395, 226] width 13 height 13
select select "9"
select select "2025"
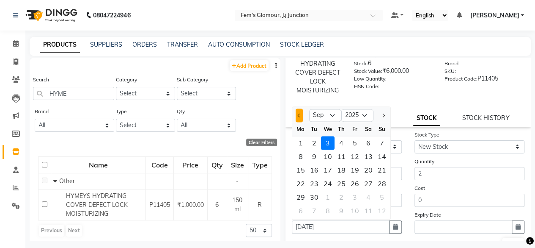
click at [298, 115] on span "Previous month" at bounding box center [299, 114] width 3 height 3
select select "8"
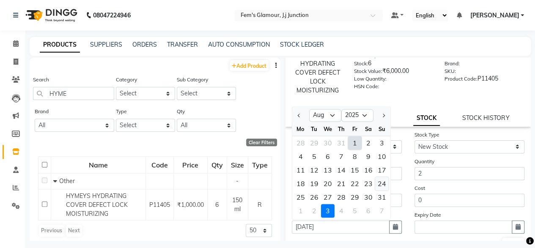
click at [379, 186] on div "24" at bounding box center [382, 183] width 14 height 14
type input "[DATE]"
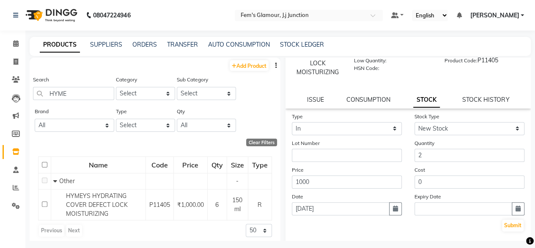
scroll to position [51, 0]
click at [507, 227] on button "Submit" at bounding box center [513, 225] width 22 height 12
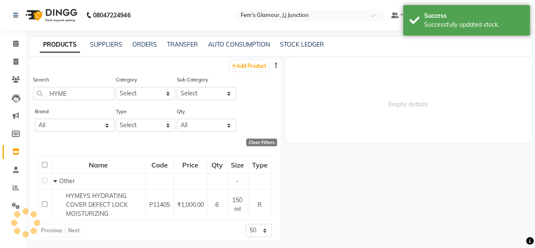
scroll to position [0, 0]
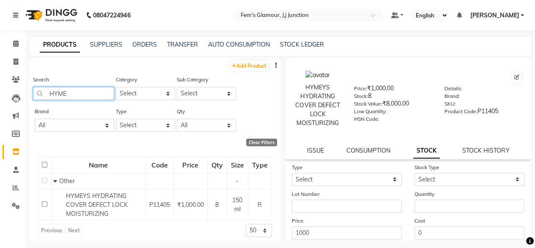
click at [94, 94] on input "HYME" at bounding box center [73, 93] width 81 height 13
type input "H"
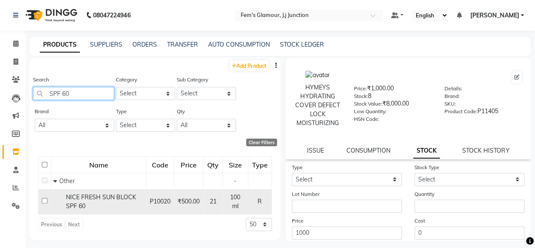
type input "SPF 60"
click at [64, 200] on div "NICE FRESH SUN BLOCK SPF 60" at bounding box center [98, 202] width 91 height 18
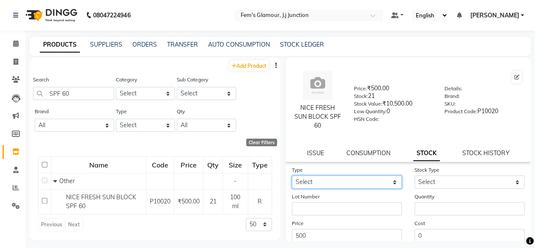
click at [347, 179] on select "Select In Out" at bounding box center [347, 181] width 110 height 13
select select "in"
click at [292, 175] on select "Select In Out" at bounding box center [347, 181] width 110 height 13
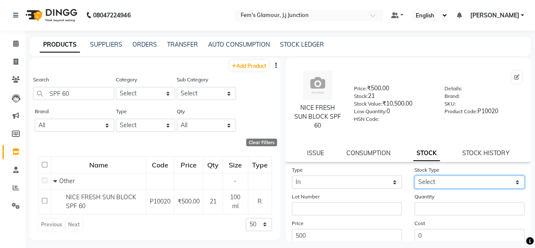
drag, startPoint x: 439, startPoint y: 183, endPoint x: 430, endPoint y: 204, distance: 23.1
click at [430, 204] on form "Type Select In Out Stock Type Select New Stock Adjustment Return Other Lot Numb…" at bounding box center [408, 225] width 233 height 120
select select "new stock"
click at [415, 175] on select "Select New Stock Adjustment Return Other" at bounding box center [470, 181] width 110 height 13
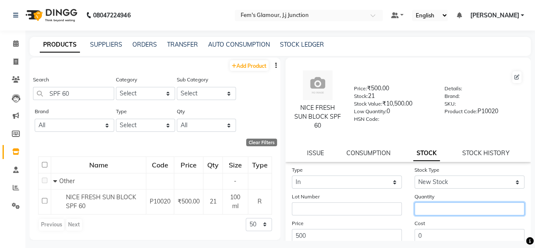
click at [430, 204] on input "number" at bounding box center [470, 208] width 110 height 13
type input "3"
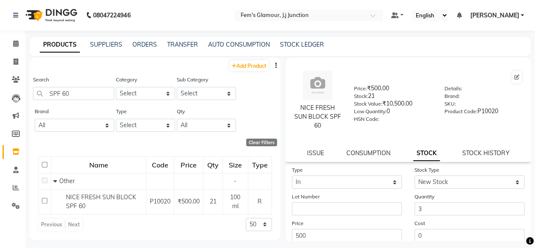
click at [389, 219] on div "Price 500" at bounding box center [347, 229] width 123 height 23
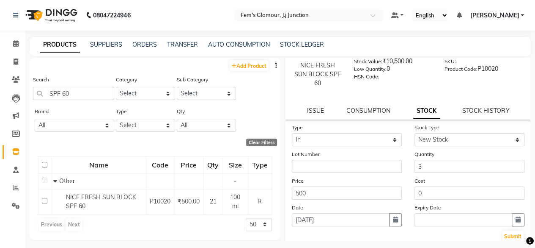
scroll to position [43, 0]
click at [391, 221] on button "button" at bounding box center [395, 218] width 13 height 13
select select "9"
select select "2025"
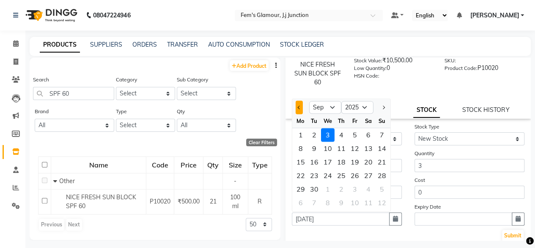
click at [301, 110] on button "Previous month" at bounding box center [299, 107] width 7 height 14
select select "8"
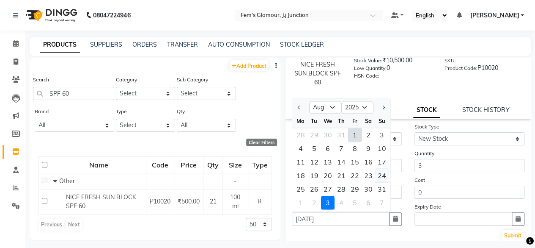
click at [382, 173] on div "24" at bounding box center [382, 175] width 14 height 14
type input "[DATE]"
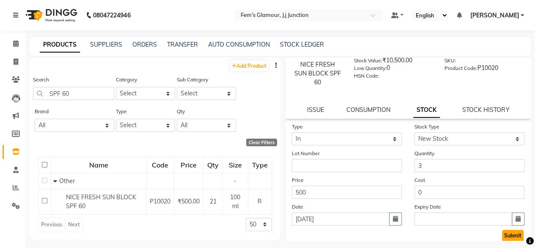
click at [516, 235] on button "Submit" at bounding box center [513, 235] width 22 height 12
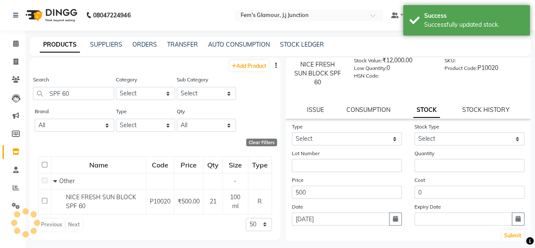
scroll to position [0, 0]
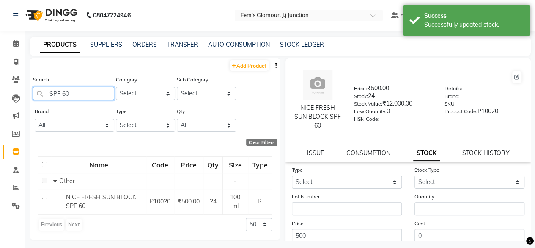
click at [94, 93] on input "SPF 60" at bounding box center [73, 93] width 81 height 13
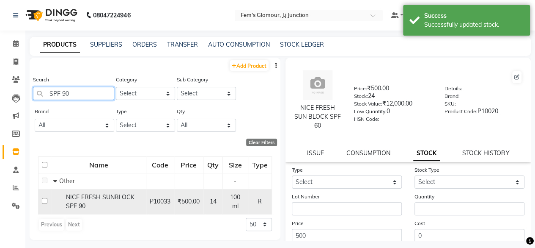
type input "SPF 90"
click at [84, 196] on span "NICE FRESH SUNBLOCK SPF 90" at bounding box center [100, 201] width 69 height 17
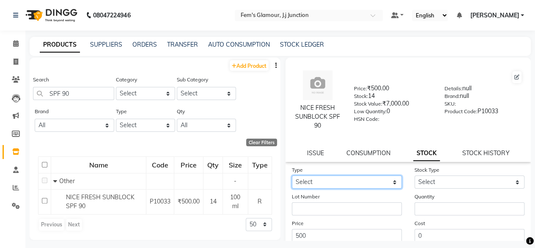
click at [312, 184] on select "Select In Out" at bounding box center [347, 181] width 110 height 13
select select "in"
click at [292, 175] on select "Select In Out" at bounding box center [347, 181] width 110 height 13
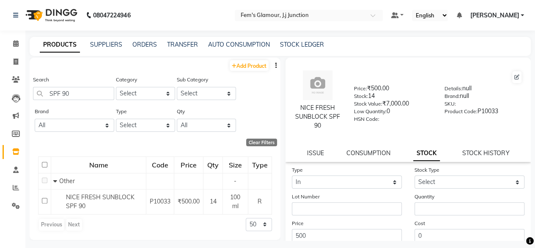
click at [433, 175] on div "Stock Type Select New Stock Adjustment Return Other" at bounding box center [469, 176] width 123 height 23
drag, startPoint x: 432, startPoint y: 177, endPoint x: 419, endPoint y: 205, distance: 30.7
click at [419, 205] on form "Type Select In Out Stock Type Select New Stock Adjustment Return Other Lot Numb…" at bounding box center [408, 225] width 233 height 120
select select "new stock"
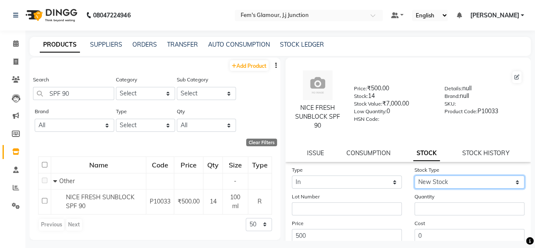
click at [415, 175] on select "Select New Stock Adjustment Return Other" at bounding box center [470, 181] width 110 height 13
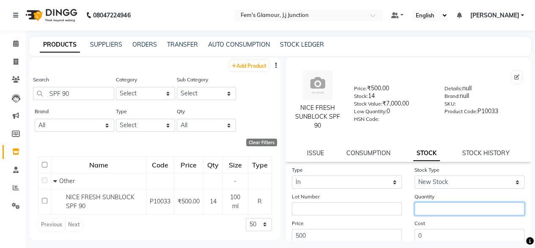
click at [419, 205] on input "number" at bounding box center [470, 208] width 110 height 13
type input "2"
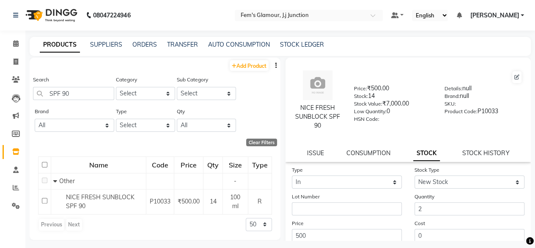
click at [408, 226] on div "Cost 0" at bounding box center [469, 229] width 123 height 23
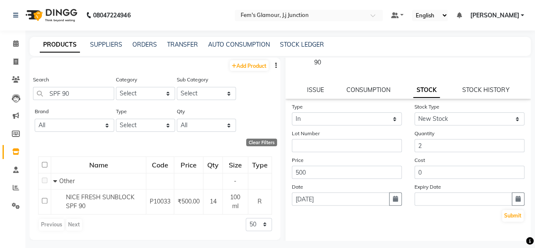
scroll to position [63, 0]
click at [395, 198] on button "button" at bounding box center [395, 198] width 13 height 13
select select "9"
select select "2025"
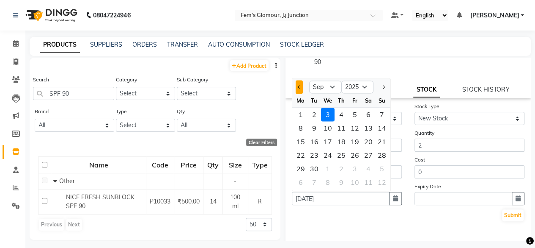
click at [297, 82] on button "Previous month" at bounding box center [299, 87] width 7 height 14
select select "8"
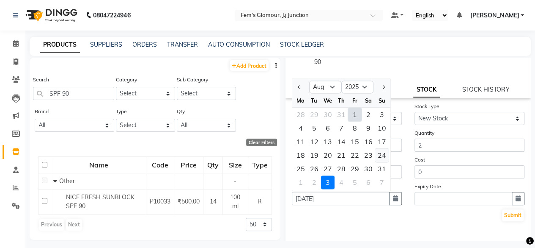
click at [378, 153] on div "24" at bounding box center [382, 155] width 14 height 14
type input "[DATE]"
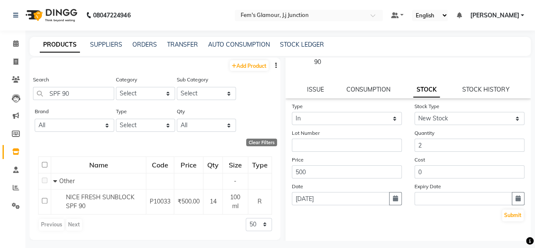
scroll to position [94, 0]
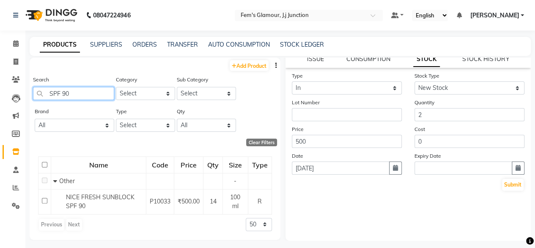
click at [98, 96] on input "SPF 90" at bounding box center [73, 93] width 81 height 13
type input "S"
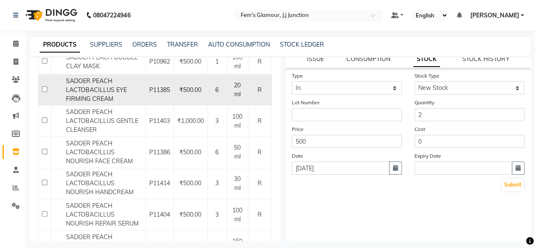
scroll to position [140, 0]
type input "SADOER PEACH"
click at [112, 215] on span "SADOER PEACH LACTOBACILLUS NOURISH REPAIR SERUM" at bounding box center [102, 213] width 73 height 25
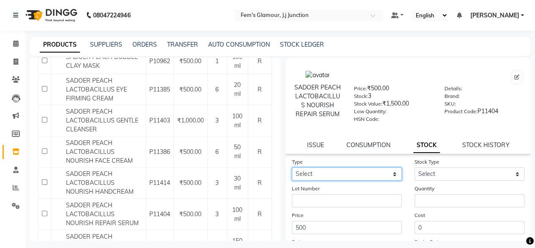
drag, startPoint x: 304, startPoint y: 178, endPoint x: 304, endPoint y: 200, distance: 22.4
click at [304, 200] on form "Type Select In Out Stock Type Select New Stock Adjustment Return Other Lot Numb…" at bounding box center [408, 217] width 233 height 120
select select "in"
click at [292, 173] on select "Select In Out" at bounding box center [347, 173] width 110 height 13
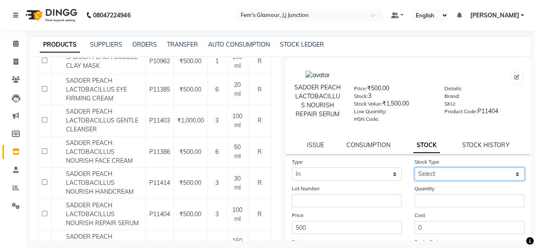
drag, startPoint x: 466, startPoint y: 176, endPoint x: 440, endPoint y: 206, distance: 39.3
click at [440, 206] on form "Type Select In Out Stock Type Select New Stock Adjustment Return Other Lot Numb…" at bounding box center [408, 217] width 233 height 120
select select "new stock"
click at [415, 173] on select "Select New Stock Adjustment Return Other" at bounding box center [470, 173] width 110 height 13
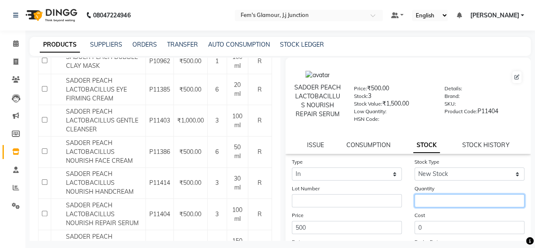
click at [440, 206] on input "number" at bounding box center [470, 200] width 110 height 13
type input "2"
click at [401, 223] on div "Price 500" at bounding box center [347, 221] width 123 height 23
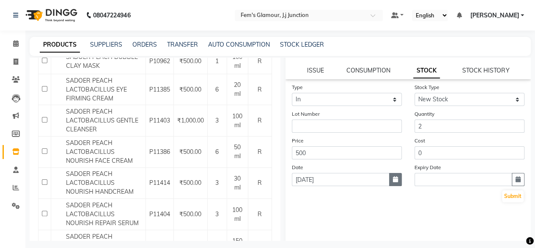
click at [393, 182] on icon "button" at bounding box center [395, 179] width 5 height 6
select select "9"
select select "2025"
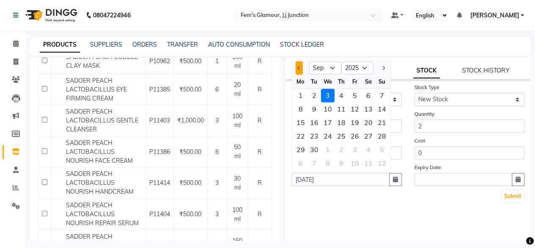
click at [297, 71] on button "Previous month" at bounding box center [299, 68] width 7 height 14
select select "8"
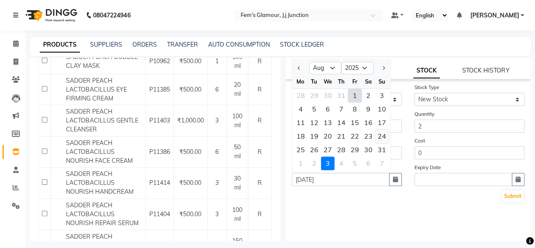
click at [377, 140] on div "24" at bounding box center [382, 136] width 14 height 14
type input "[DATE]"
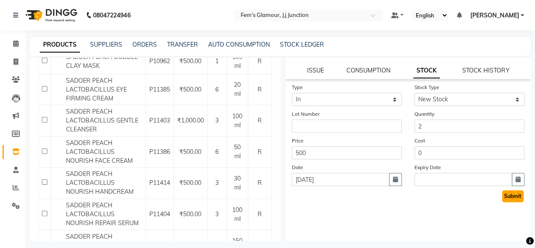
click at [502, 199] on button "Submit" at bounding box center [513, 196] width 22 height 12
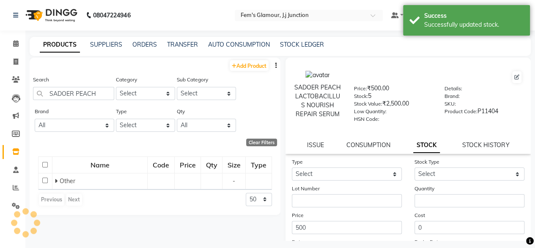
scroll to position [0, 0]
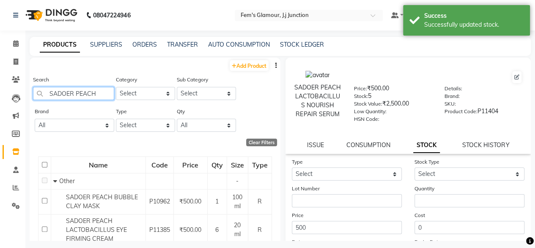
click at [104, 91] on input "SADOER PEACH" at bounding box center [73, 93] width 81 height 13
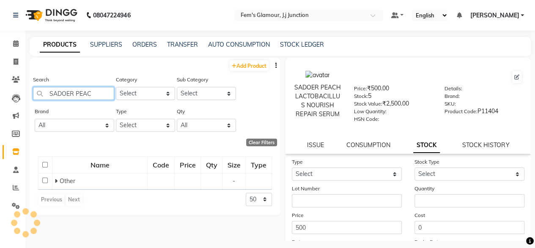
type input "SADOER PEACH"
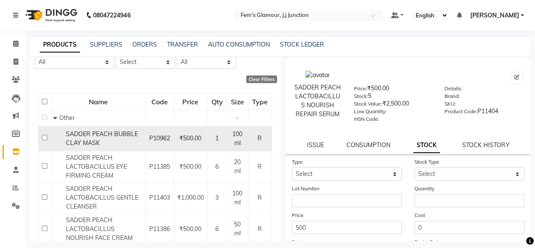
scroll to position [77, 0]
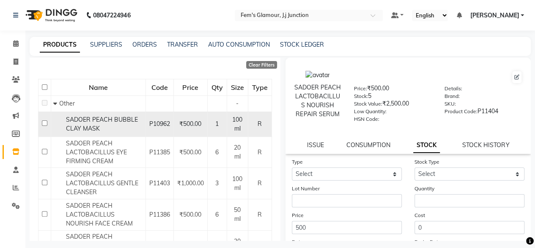
click at [77, 192] on span "SADOER PEACH LACTOBACILLUS GENTLE CLEANSER" at bounding box center [102, 182] width 72 height 25
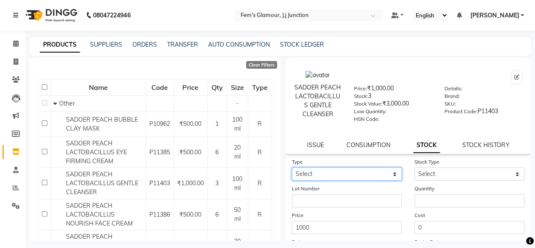
click at [306, 179] on select "Select In Out" at bounding box center [347, 173] width 110 height 13
select select "in"
click at [292, 173] on select "Select In Out" at bounding box center [347, 173] width 110 height 13
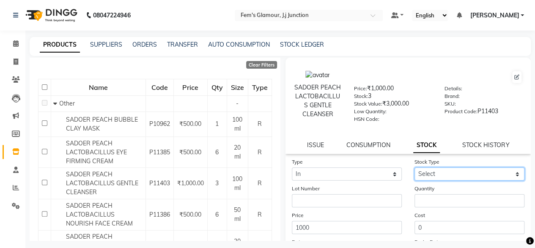
drag, startPoint x: 430, startPoint y: 175, endPoint x: 415, endPoint y: 201, distance: 30.5
click at [415, 201] on form "Type Select In Out Stock Type Select New Stock Adjustment Return Other Lot Numb…" at bounding box center [408, 217] width 233 height 120
select select "new stock"
click at [415, 173] on select "Select New Stock Adjustment Return Other" at bounding box center [470, 173] width 110 height 13
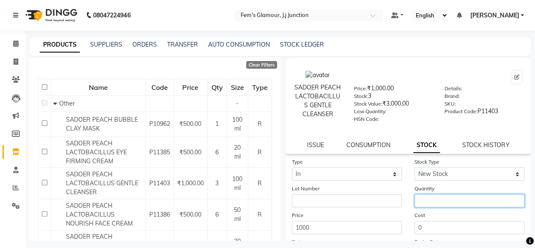
click at [415, 201] on input "number" at bounding box center [470, 200] width 110 height 13
type input "1"
click at [408, 215] on div "Cost 0" at bounding box center [469, 221] width 123 height 23
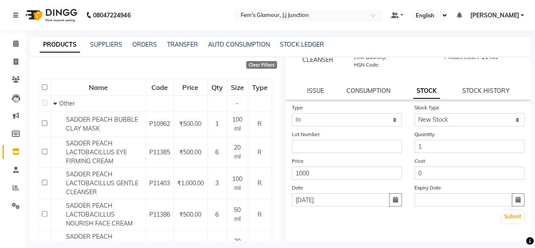
scroll to position [55, 0]
click at [398, 206] on button "button" at bounding box center [395, 199] width 13 height 13
select select "9"
select select "2025"
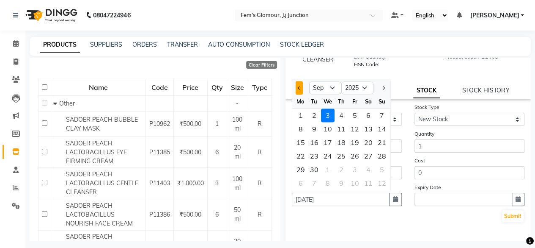
click at [299, 89] on span "Previous month" at bounding box center [299, 87] width 3 height 3
select select "8"
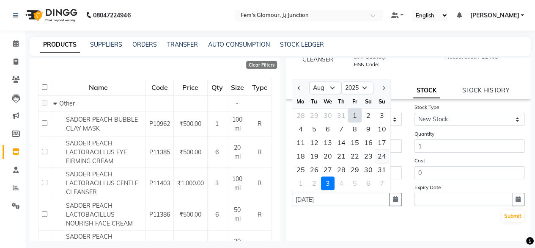
click at [383, 162] on div "24" at bounding box center [382, 156] width 14 height 14
type input "[DATE]"
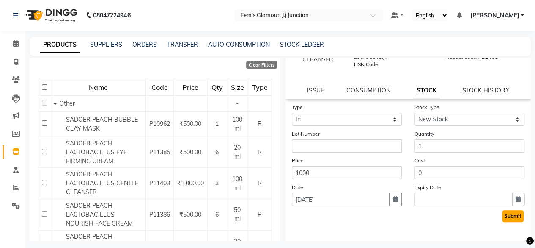
click at [505, 221] on button "Submit" at bounding box center [513, 216] width 22 height 12
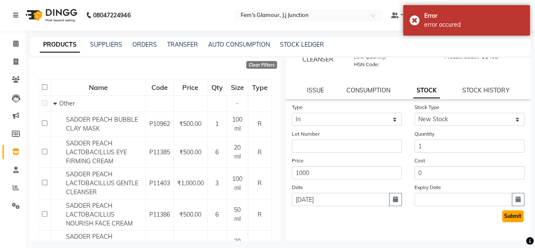
click at [510, 222] on button "Submit" at bounding box center [513, 216] width 22 height 12
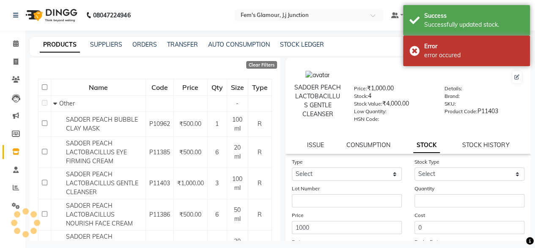
scroll to position [0, 0]
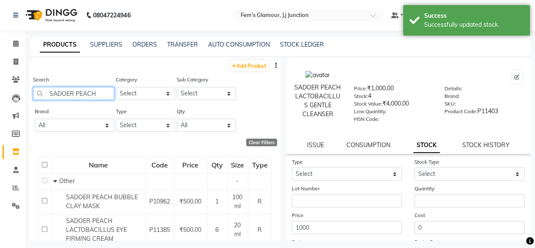
click at [102, 96] on input "SADOER PEACH" at bounding box center [73, 93] width 81 height 13
type input "S"
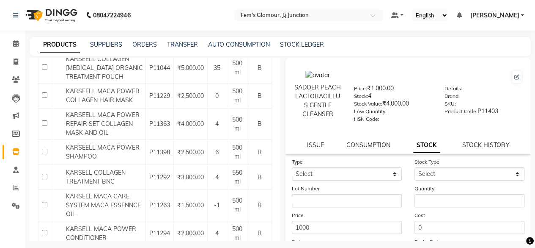
scroll to position [170, 0]
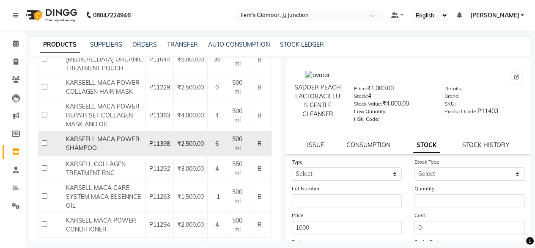
type input "KARS"
click at [101, 152] on div "KARSEELL MACA POWER SHAMPOO" at bounding box center [98, 144] width 90 height 18
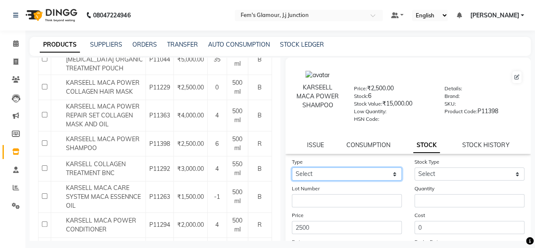
drag, startPoint x: 345, startPoint y: 172, endPoint x: 325, endPoint y: 195, distance: 30.3
click at [325, 195] on form "Type Select In Out Stock Type Select New Stock Adjustment Return Other Lot Numb…" at bounding box center [408, 217] width 233 height 120
select select "in"
click at [292, 167] on select "Select In Out" at bounding box center [347, 173] width 110 height 13
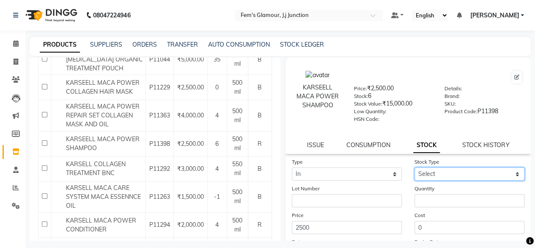
drag, startPoint x: 444, startPoint y: 173, endPoint x: 431, endPoint y: 197, distance: 27.3
click at [431, 197] on form "Type Select In Out Stock Type Select New Stock Adjustment Return Other Lot Numb…" at bounding box center [408, 217] width 233 height 120
select select "new stock"
click at [415, 167] on select "Select New Stock Adjustment Return Other" at bounding box center [470, 173] width 110 height 13
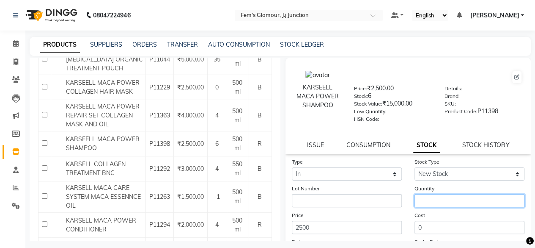
click at [431, 197] on input "number" at bounding box center [470, 200] width 110 height 13
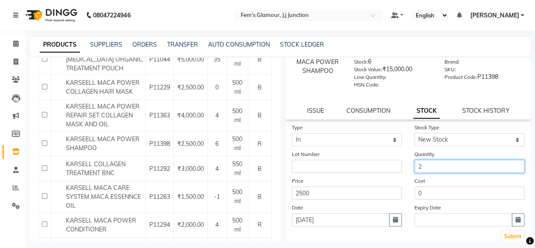
scroll to position [35, 0]
type input "2"
click at [392, 222] on button "button" at bounding box center [395, 218] width 13 height 13
select select "9"
select select "2025"
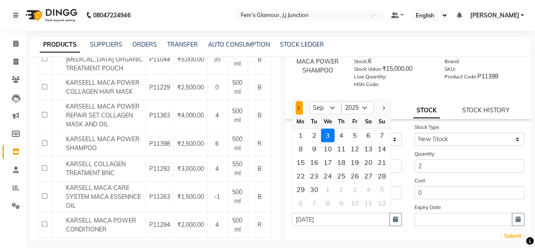
click at [300, 105] on button "Previous month" at bounding box center [299, 108] width 7 height 14
select select "8"
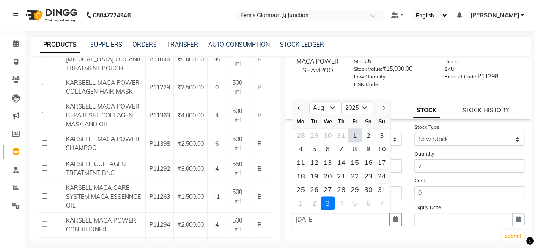
click at [377, 176] on div "24" at bounding box center [382, 176] width 14 height 14
type input "[DATE]"
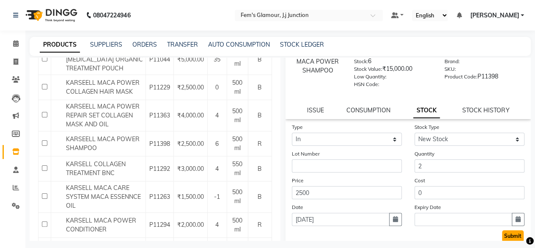
click at [505, 231] on button "Submit" at bounding box center [513, 236] width 22 height 12
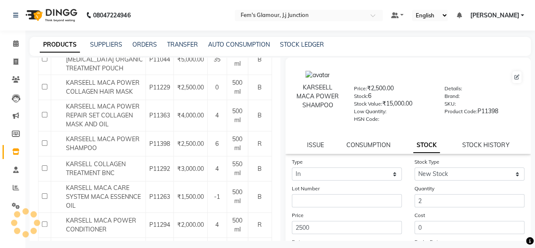
scroll to position [0, 0]
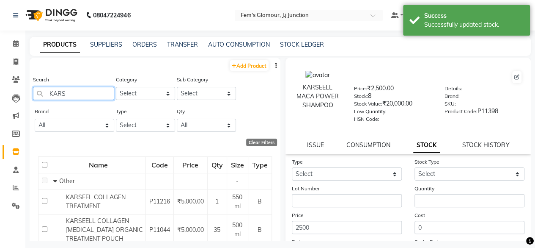
click at [91, 90] on input "KARS" at bounding box center [73, 93] width 81 height 13
type input "K"
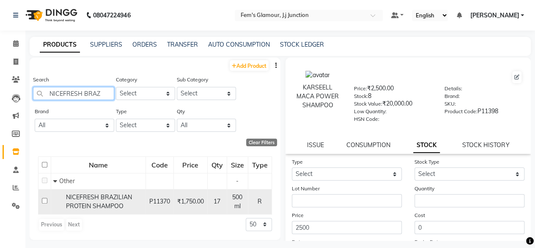
type input "NICEFRESH BRAZ"
click at [95, 202] on span "NICEFRESH BRAZILIAN PROTEIN SHAMPOO" at bounding box center [99, 201] width 66 height 17
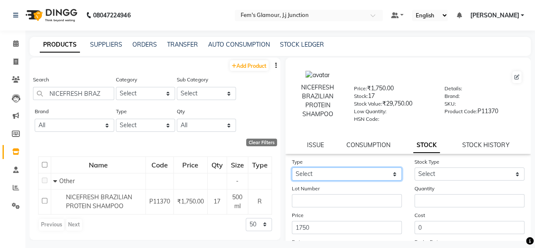
drag, startPoint x: 331, startPoint y: 179, endPoint x: 312, endPoint y: 197, distance: 26.6
click at [312, 197] on form "Type Select In Out Stock Type Select New Stock Adjustment Return Other Lot Numb…" at bounding box center [408, 217] width 233 height 120
select select "in"
click at [292, 167] on select "Select In Out" at bounding box center [347, 173] width 110 height 13
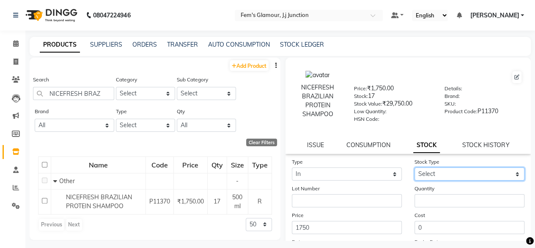
drag, startPoint x: 436, startPoint y: 173, endPoint x: 428, endPoint y: 195, distance: 23.4
click at [428, 195] on form "Type Select In Out Stock Type Select New Stock Adjustment Return Other Lot Numb…" at bounding box center [408, 217] width 233 height 120
select select "new stock"
click at [415, 167] on select "Select New Stock Adjustment Return Other" at bounding box center [470, 173] width 110 height 13
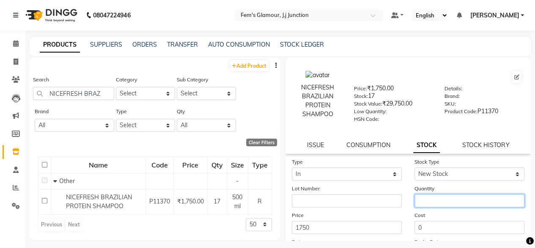
click at [428, 195] on input "number" at bounding box center [470, 200] width 110 height 13
type input "1"
click at [402, 217] on div "Price 1750" at bounding box center [347, 221] width 123 height 23
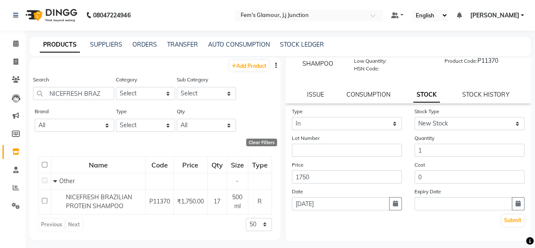
scroll to position [51, 0]
click at [393, 204] on icon "button" at bounding box center [395, 203] width 5 height 6
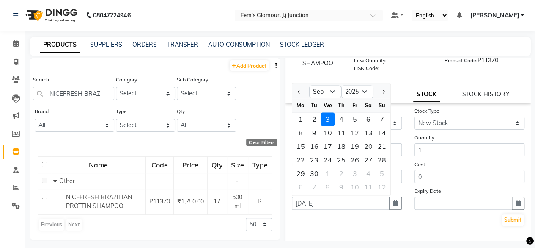
click at [295, 90] on div at bounding box center [300, 92] width 17 height 14
click at [301, 89] on button "Previous month" at bounding box center [299, 92] width 7 height 14
click at [380, 159] on div "24" at bounding box center [382, 160] width 14 height 14
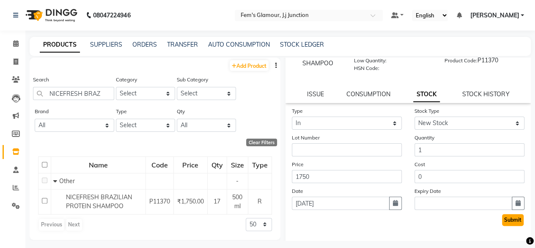
click at [509, 218] on button "Submit" at bounding box center [513, 220] width 22 height 12
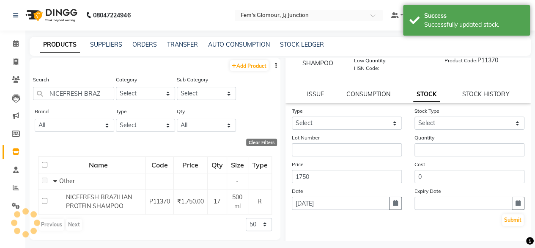
scroll to position [0, 0]
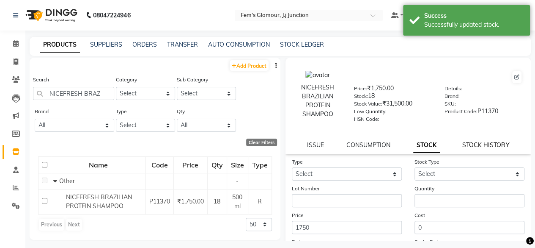
click at [493, 143] on link "STOCK HISTORY" at bounding box center [486, 145] width 47 height 8
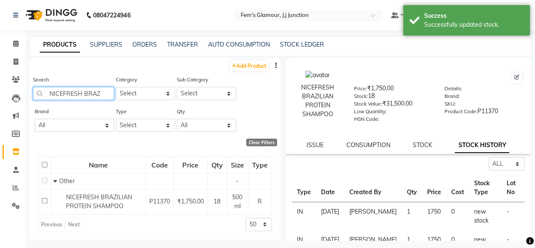
click at [104, 93] on input "NICEFRESH BRAZ" at bounding box center [73, 93] width 81 height 13
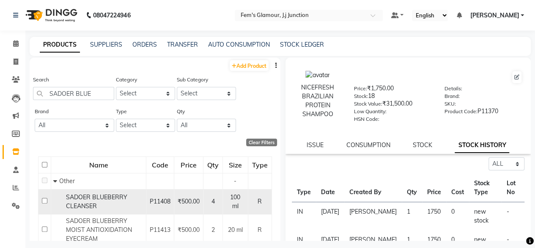
click at [97, 199] on span "SADOER BLUEBERRY CLEANSER" at bounding box center [96, 201] width 61 height 17
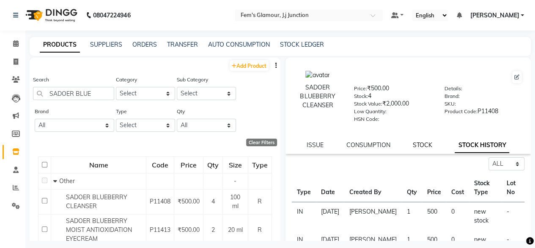
click at [419, 144] on link "STOCK" at bounding box center [422, 145] width 19 height 8
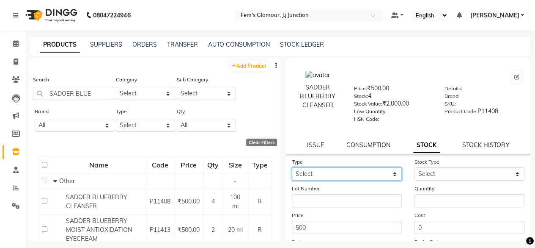
click at [375, 172] on select "Select In Out" at bounding box center [347, 173] width 110 height 13
click at [292, 167] on select "Select In Out" at bounding box center [347, 173] width 110 height 13
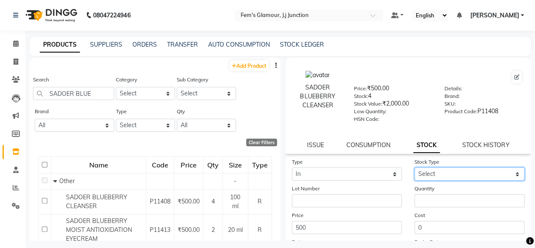
drag, startPoint x: 442, startPoint y: 172, endPoint x: 427, endPoint y: 197, distance: 28.8
click at [427, 197] on form "Type Select In Out Stock Type Select New Stock Adjustment Return Other Lot Numb…" at bounding box center [408, 217] width 233 height 120
click at [415, 167] on select "Select New Stock Adjustment Return Other" at bounding box center [470, 173] width 110 height 13
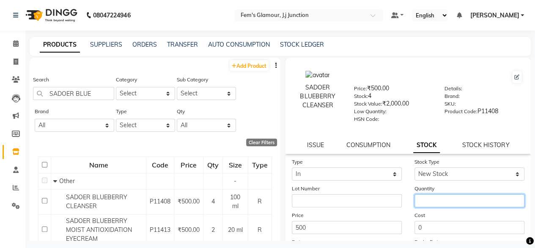
click at [427, 197] on input "number" at bounding box center [470, 200] width 110 height 13
click at [408, 224] on div "Cost 0" at bounding box center [469, 221] width 123 height 23
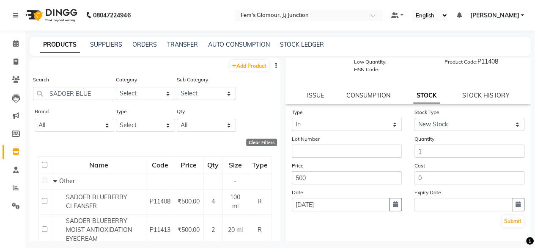
scroll to position [51, 0]
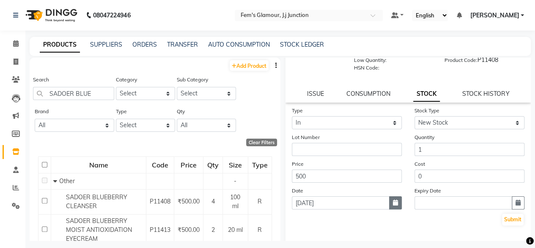
click at [393, 201] on icon "button" at bounding box center [395, 202] width 5 height 6
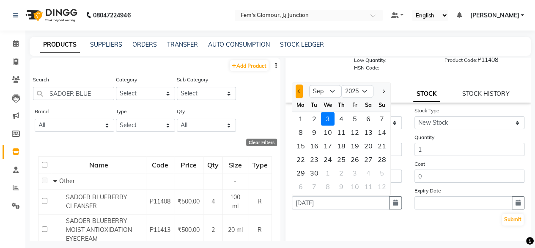
click at [300, 91] on span "Previous month" at bounding box center [299, 90] width 3 height 3
click at [382, 158] on div "24" at bounding box center [382, 159] width 14 height 14
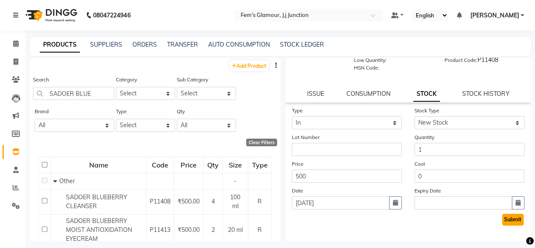
click at [505, 219] on button "Submit" at bounding box center [513, 219] width 22 height 12
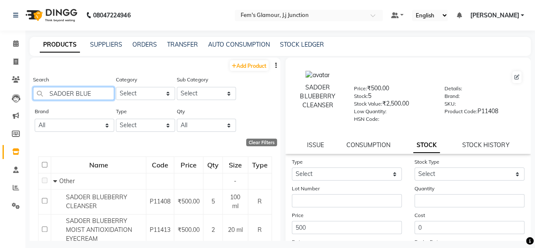
click at [102, 96] on input "SADOER BLUE" at bounding box center [73, 93] width 81 height 13
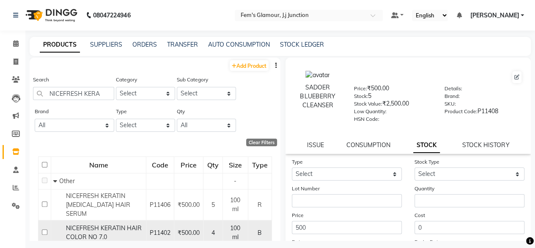
click at [111, 224] on span "NICEFRESH KERATIN HAIR COLOR NO 7.0" at bounding box center [104, 232] width 76 height 17
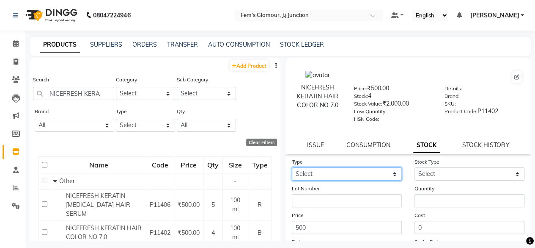
drag, startPoint x: 331, startPoint y: 182, endPoint x: 320, endPoint y: 210, distance: 29.8
click at [320, 210] on form "Type Select In Out Stock Type Select New Stock Adjustment Return Other Lot Numb…" at bounding box center [408, 217] width 233 height 120
click at [292, 175] on select "Select In Out" at bounding box center [347, 173] width 110 height 13
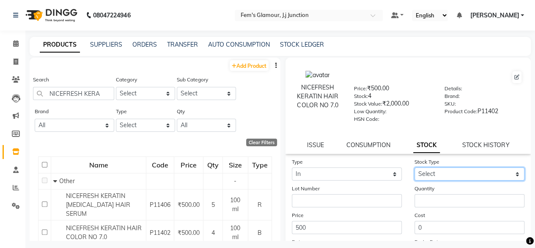
drag, startPoint x: 436, startPoint y: 178, endPoint x: 424, endPoint y: 206, distance: 30.1
click at [424, 206] on form "Type Select In Out Stock Type Select New Stock Adjustment Return Other Lot Numb…" at bounding box center [408, 217] width 233 height 120
click at [415, 167] on select "Select New Stock Adjustment Return Other" at bounding box center [470, 173] width 110 height 13
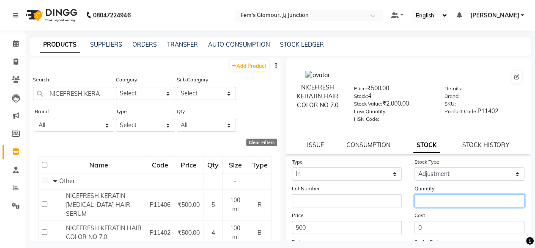
click at [424, 206] on input "number" at bounding box center [470, 200] width 110 height 13
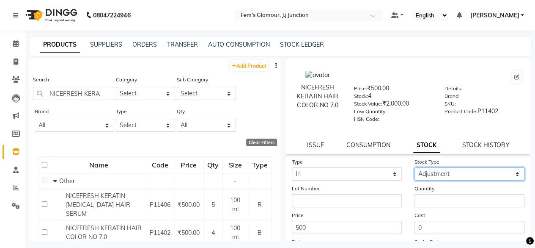
drag, startPoint x: 435, startPoint y: 174, endPoint x: 428, endPoint y: 190, distance: 16.9
click at [428, 190] on form "Type Select In Out Stock Type Select New Stock Adjustment Return Other Lot Numb…" at bounding box center [408, 217] width 233 height 120
click at [415, 167] on select "Select New Stock Adjustment Return Other" at bounding box center [470, 173] width 110 height 13
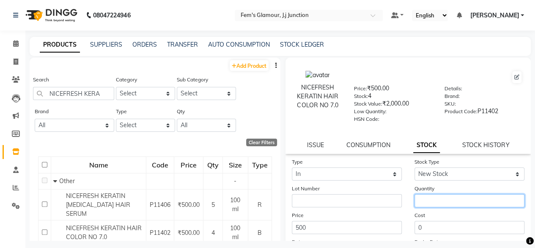
click at [429, 196] on input "number" at bounding box center [470, 200] width 110 height 13
click at [415, 217] on label "Cost" at bounding box center [420, 215] width 11 height 8
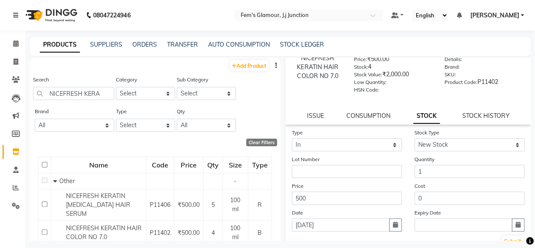
scroll to position [33, 0]
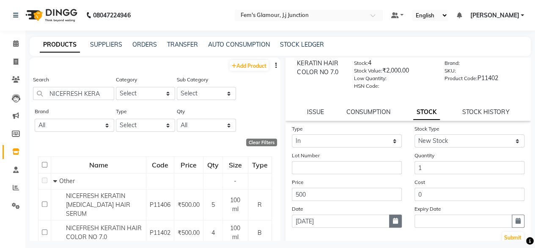
click at [393, 219] on icon "button" at bounding box center [395, 221] width 5 height 6
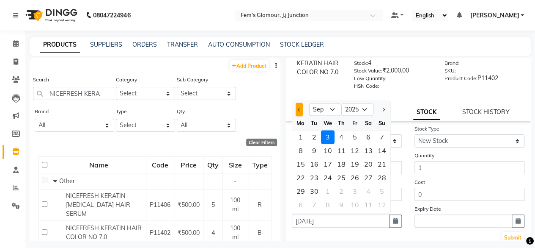
click at [301, 111] on button "Previous month" at bounding box center [299, 109] width 7 height 14
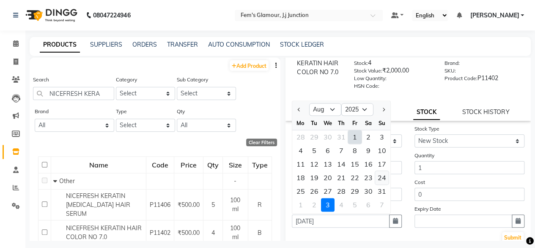
click at [380, 178] on div "24" at bounding box center [382, 178] width 14 height 14
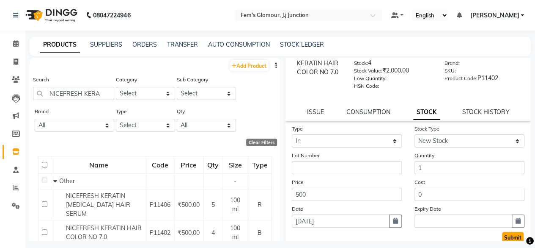
click at [515, 237] on button "Submit" at bounding box center [513, 238] width 22 height 12
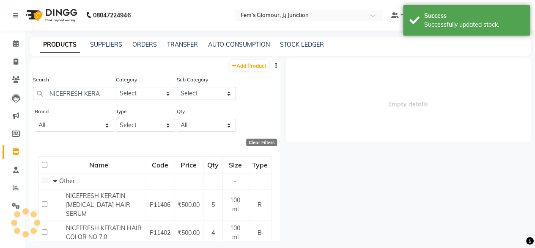
scroll to position [0, 0]
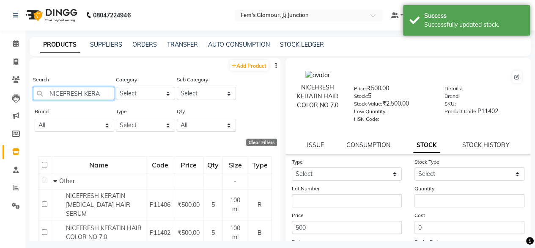
click at [107, 92] on input "NICEFRESH KERA" at bounding box center [73, 93] width 81 height 13
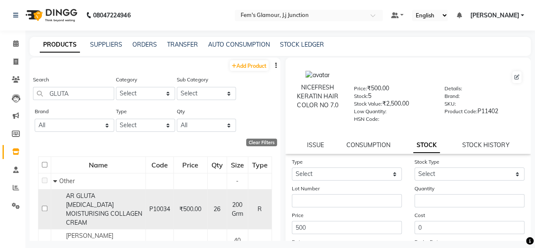
click at [76, 199] on div "AR GLUTA [MEDICAL_DATA] MOISTURISING COLLAGEN CREAM" at bounding box center [98, 209] width 90 height 36
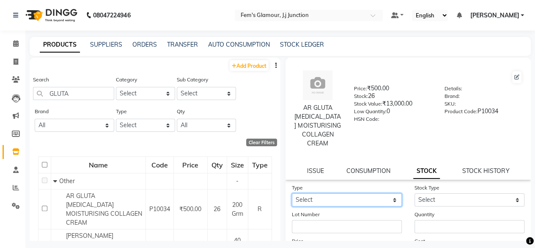
drag, startPoint x: 353, startPoint y: 198, endPoint x: 327, endPoint y: 221, distance: 35.1
click at [327, 221] on form "Type Select In Out Stock Type Select New Stock Adjustment Return Other Lot Numb…" at bounding box center [408, 243] width 233 height 120
click at [292, 193] on select "Select In Out" at bounding box center [347, 199] width 110 height 13
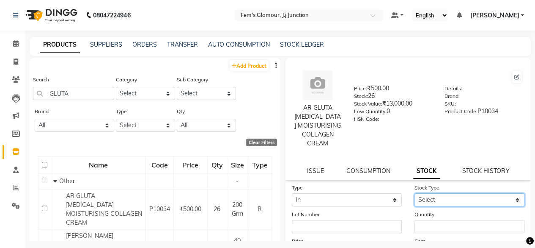
drag, startPoint x: 438, startPoint y: 201, endPoint x: 440, endPoint y: 153, distance: 48.3
click at [440, 153] on div "AR GLUTA [MEDICAL_DATA] MOISTURISING COLLAGEN CREAM Price: ₹500.00 Stock: 26 St…" at bounding box center [409, 205] width 246 height 295
click at [415, 193] on select "Select New Stock Adjustment Return Other" at bounding box center [470, 199] width 110 height 13
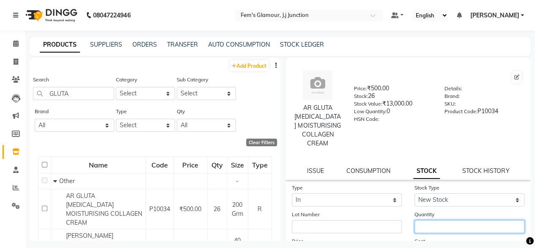
click at [431, 226] on input "number" at bounding box center [470, 226] width 110 height 13
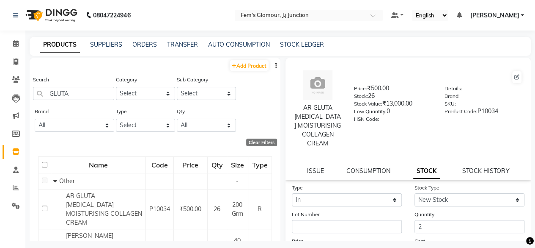
click at [401, 229] on div "Lot Number" at bounding box center [347, 221] width 123 height 23
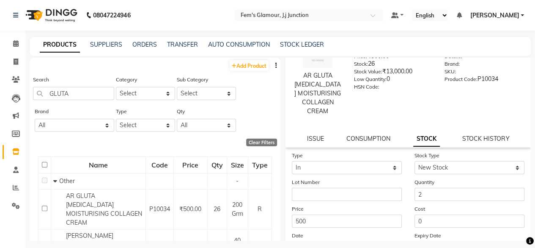
scroll to position [74, 0]
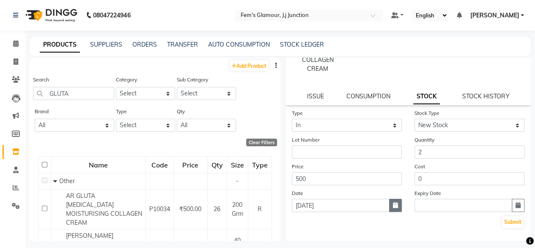
click at [393, 205] on icon "button" at bounding box center [395, 205] width 5 height 6
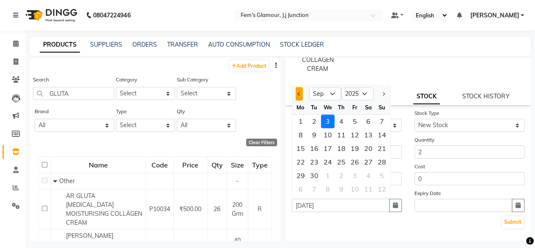
click at [301, 97] on button "Previous month" at bounding box center [299, 94] width 7 height 14
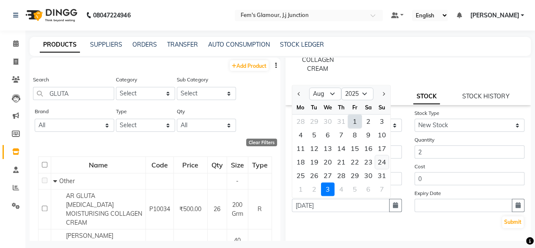
click at [383, 162] on div "24" at bounding box center [382, 162] width 14 height 14
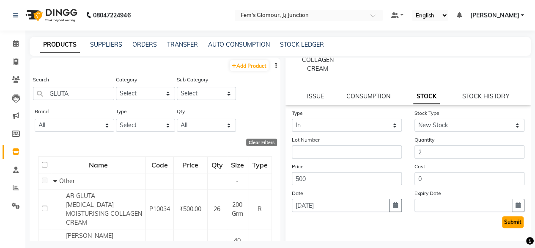
click at [504, 221] on button "Submit" at bounding box center [513, 222] width 22 height 12
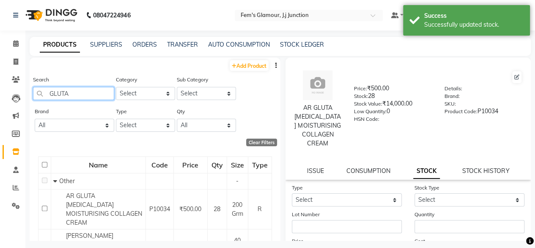
click at [79, 92] on input "GLUTA" at bounding box center [73, 93] width 81 height 13
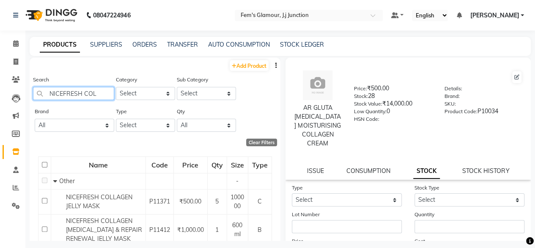
scroll to position [0, 0]
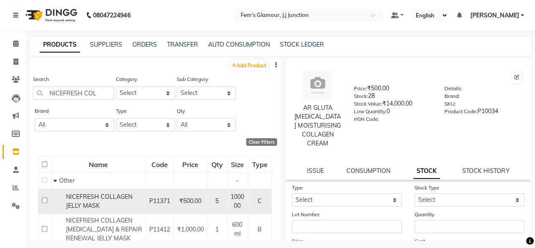
click at [107, 198] on span "NICEFRESH COLLAGEN JELLY MASK" at bounding box center [99, 201] width 66 height 17
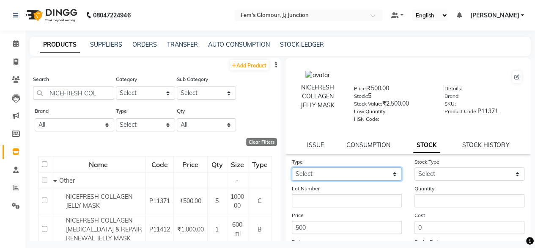
drag, startPoint x: 323, startPoint y: 171, endPoint x: 308, endPoint y: 199, distance: 32.2
click at [308, 199] on form "Type Select In Out Stock Type Select New Stock Adjustment Return Other Lot Numb…" at bounding box center [408, 217] width 233 height 120
click at [292, 167] on select "Select In Out" at bounding box center [347, 173] width 110 height 13
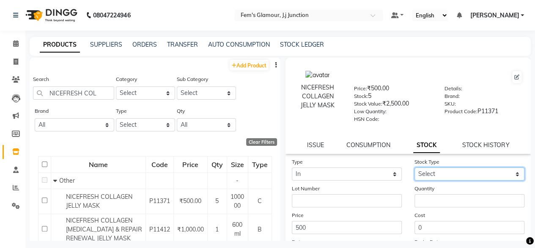
drag, startPoint x: 446, startPoint y: 173, endPoint x: 415, endPoint y: 199, distance: 40.6
click at [415, 199] on form "Type Select In Out Stock Type Select New Stock Adjustment Return Other Lot Numb…" at bounding box center [408, 217] width 233 height 120
click at [415, 167] on select "Select New Stock Adjustment Return Other" at bounding box center [470, 173] width 110 height 13
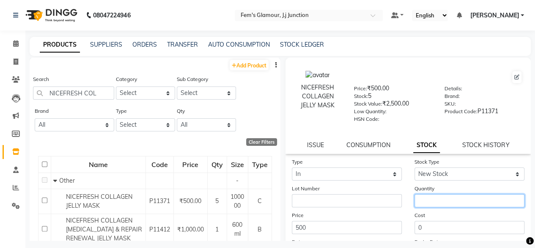
click at [415, 199] on input "number" at bounding box center [470, 200] width 110 height 13
click at [403, 215] on div "Price 500" at bounding box center [347, 221] width 123 height 23
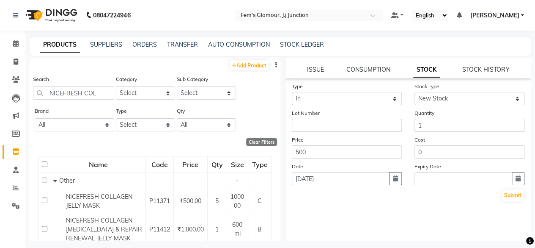
scroll to position [77, 0]
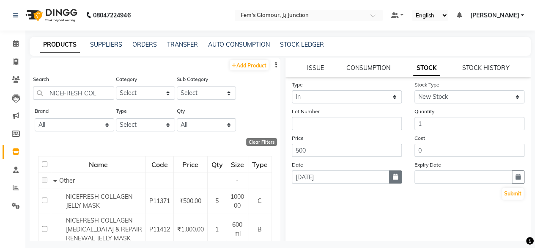
click at [393, 181] on button "button" at bounding box center [395, 176] width 13 height 13
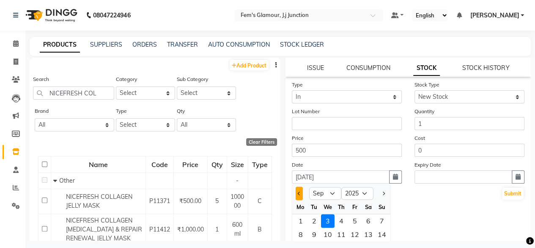
click at [296, 187] on button "Previous month" at bounding box center [299, 193] width 7 height 14
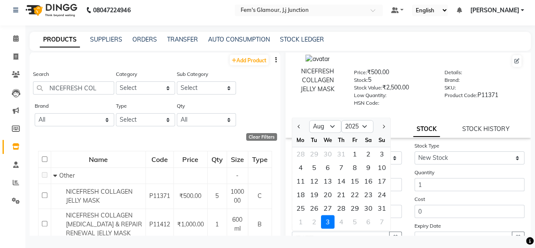
scroll to position [10, 0]
click at [384, 192] on div "24" at bounding box center [382, 195] width 14 height 14
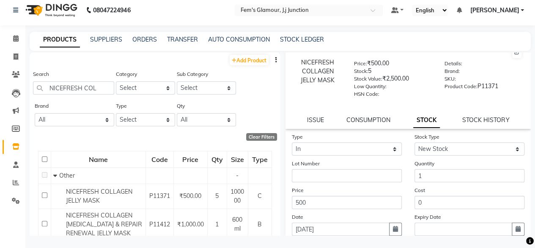
scroll to position [86, 0]
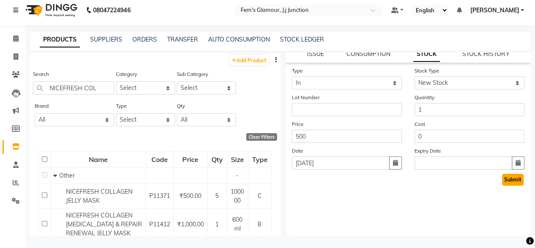
click at [503, 178] on button "Submit" at bounding box center [513, 180] width 22 height 12
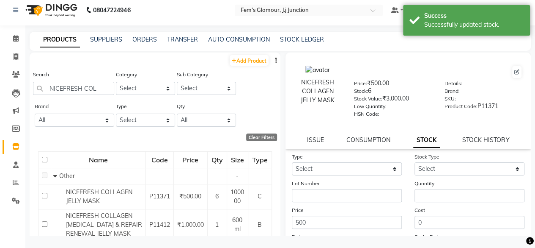
scroll to position [30, 0]
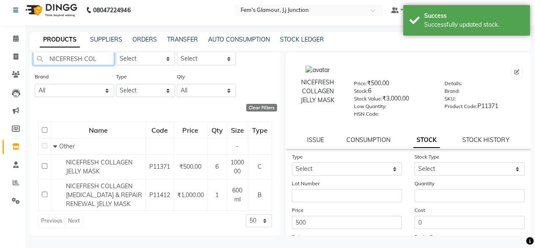
click at [107, 59] on input "NICEFRESH COL" at bounding box center [73, 58] width 81 height 13
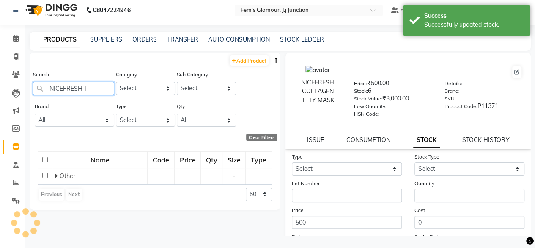
scroll to position [0, 0]
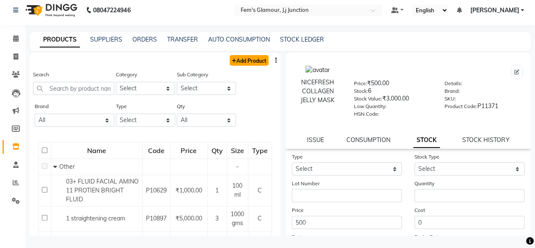
click at [261, 63] on link "Add Product" at bounding box center [249, 60] width 39 height 11
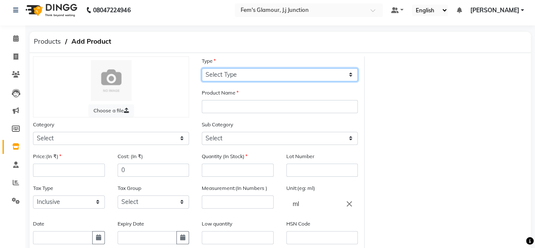
drag, startPoint x: 239, startPoint y: 72, endPoint x: 227, endPoint y: 94, distance: 25.0
click at [227, 94] on div "Choose a file Type Select Type Both Retail Consumable Product Name Category Sel…" at bounding box center [196, 190] width 338 height 269
click at [202, 68] on select "Select Type Both Retail Consumable" at bounding box center [280, 74] width 156 height 13
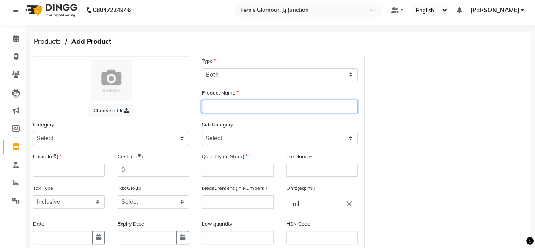
click at [227, 100] on input "text" at bounding box center [280, 106] width 156 height 13
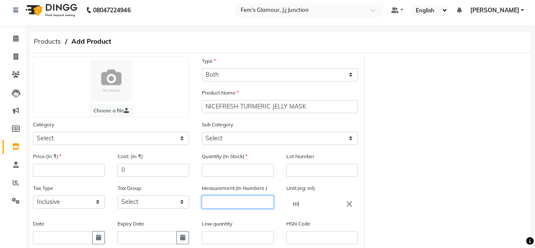
click at [240, 201] on input "number" at bounding box center [238, 201] width 72 height 13
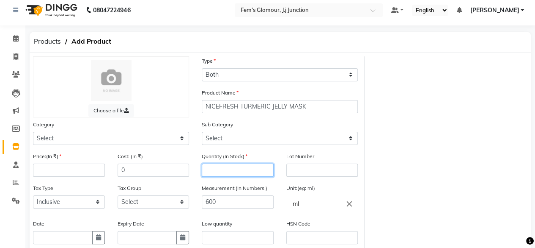
click at [239, 168] on input "number" at bounding box center [238, 169] width 72 height 13
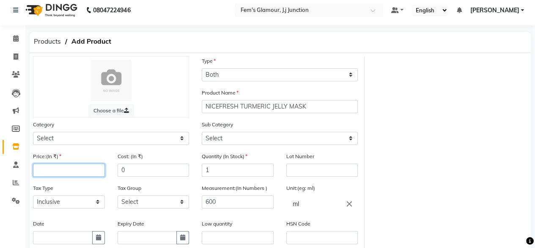
click at [80, 171] on input "number" at bounding box center [69, 169] width 72 height 13
click at [168, 219] on div "Expiry Date" at bounding box center [154, 231] width 72 height 25
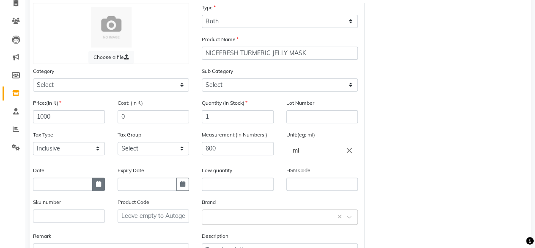
click at [97, 187] on button "button" at bounding box center [98, 183] width 13 height 13
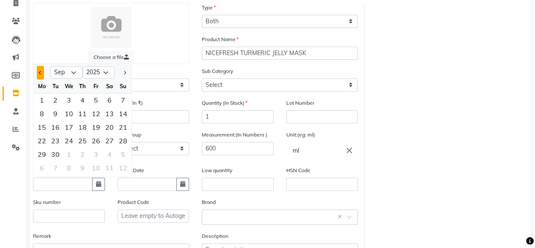
click at [39, 72] on span "Previous month" at bounding box center [40, 72] width 3 height 3
click at [121, 138] on div "24" at bounding box center [123, 141] width 14 height 14
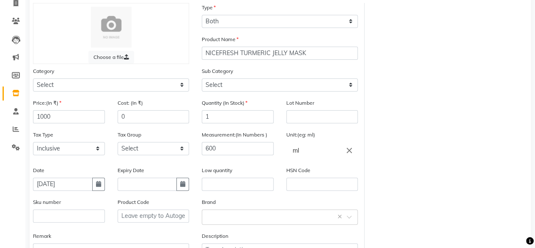
scroll to position [122, 0]
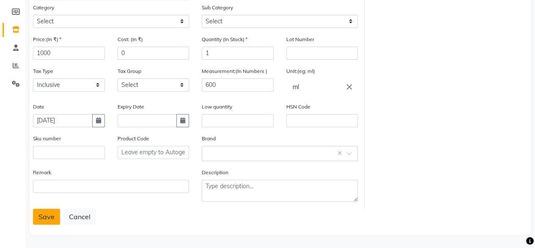
click at [40, 215] on button "Save" at bounding box center [46, 216] width 27 height 16
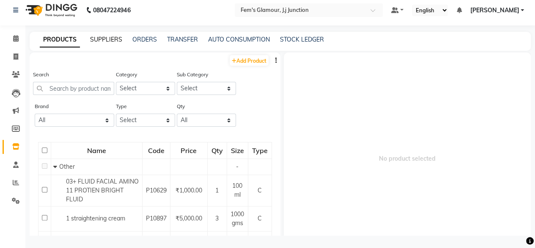
click at [107, 42] on link "SUPPLIERS" at bounding box center [106, 40] width 32 height 8
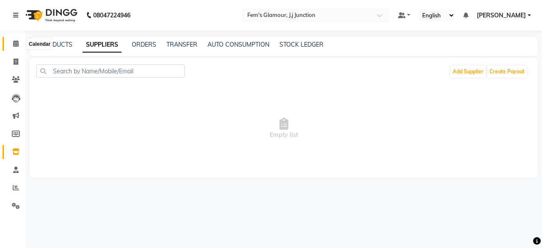
click at [16, 42] on icon at bounding box center [16, 43] width 6 height 6
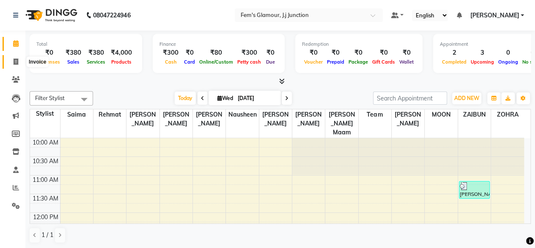
click at [17, 60] on icon at bounding box center [16, 61] width 5 height 6
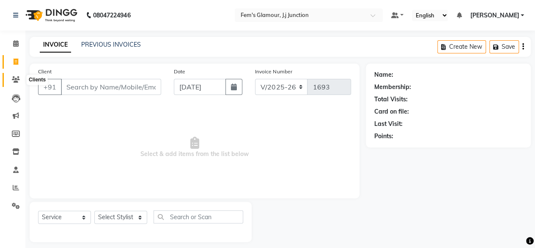
click at [16, 79] on icon at bounding box center [16, 79] width 8 height 6
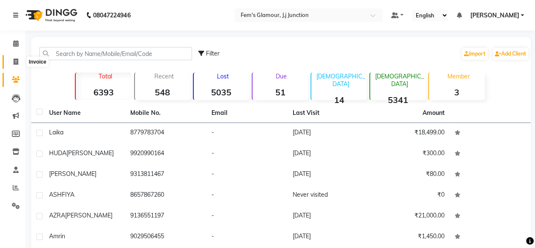
click at [16, 57] on span at bounding box center [15, 62] width 15 height 10
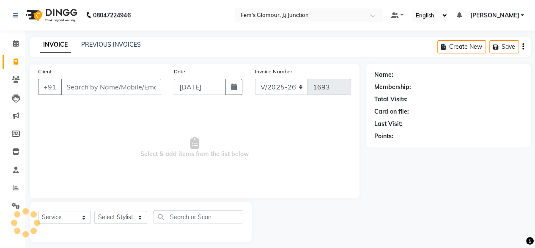
scroll to position [6, 0]
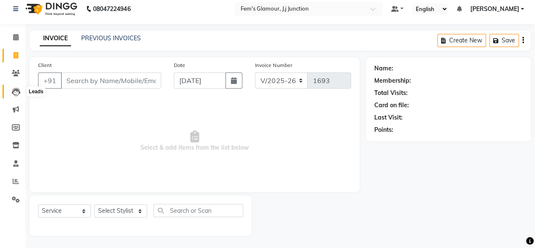
click at [14, 90] on icon at bounding box center [16, 92] width 8 height 8
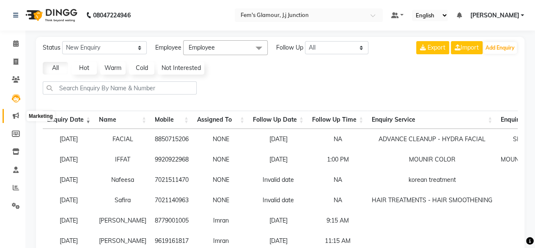
click at [14, 113] on icon at bounding box center [16, 115] width 6 height 6
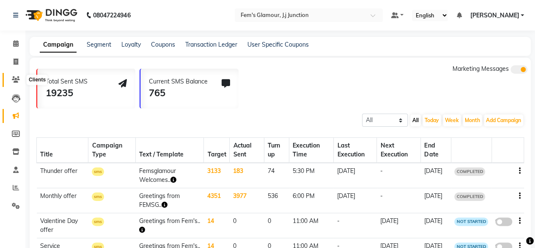
click at [17, 80] on icon at bounding box center [16, 79] width 8 height 6
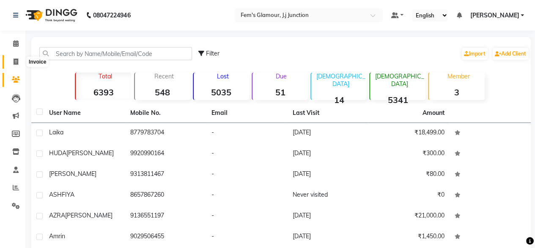
click at [16, 64] on icon at bounding box center [16, 61] width 5 height 6
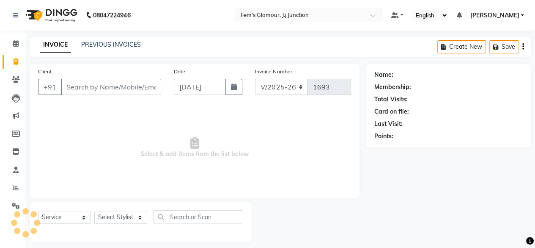
scroll to position [6, 0]
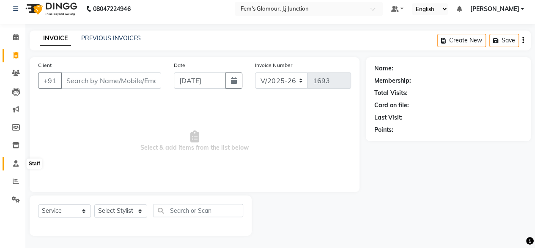
click at [15, 166] on icon at bounding box center [16, 163] width 6 height 6
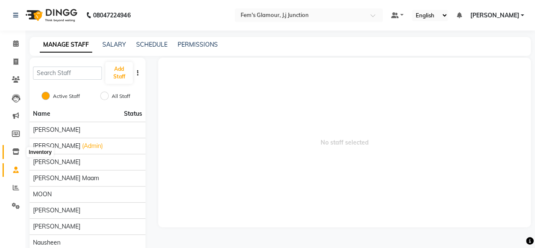
click at [14, 149] on icon at bounding box center [15, 151] width 7 height 6
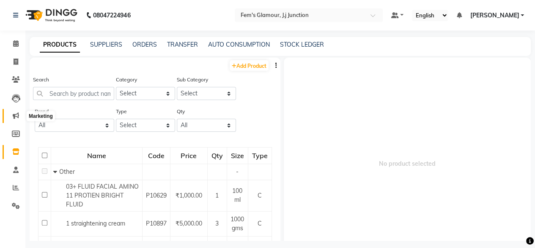
click at [17, 112] on icon at bounding box center [16, 115] width 6 height 6
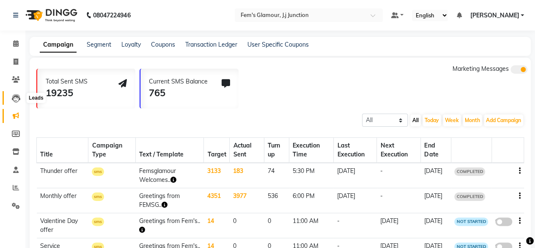
click at [16, 96] on icon at bounding box center [16, 98] width 8 height 8
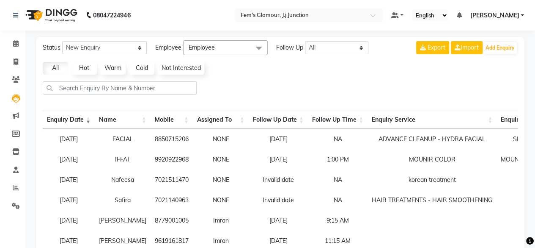
click at [25, 86] on main "Status New Enquiry Open Enquiry Converted Enquiry All All New Open Converted Em…" at bounding box center [280, 219] width 510 height 364
click at [20, 81] on span at bounding box center [15, 80] width 15 height 10
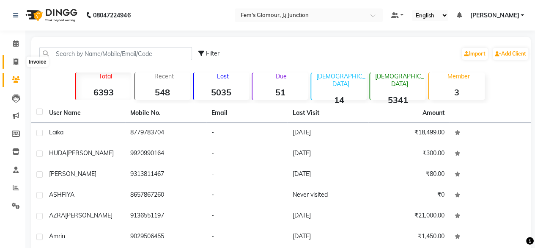
click at [19, 64] on span at bounding box center [15, 62] width 15 height 10
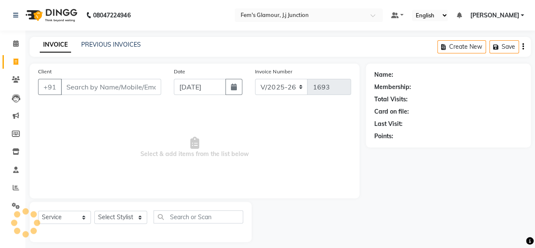
scroll to position [6, 0]
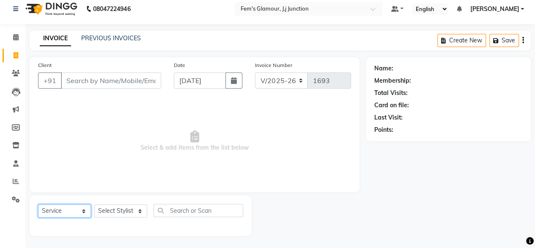
click at [68, 209] on select "Select Service Product Membership Package Voucher Prepaid Gift Card" at bounding box center [64, 210] width 53 height 13
click at [110, 145] on span "Select & add items from the list below" at bounding box center [194, 141] width 313 height 85
click at [17, 72] on icon at bounding box center [16, 73] width 8 height 6
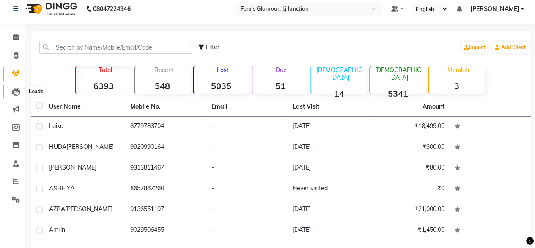
click at [13, 88] on icon at bounding box center [16, 92] width 8 height 8
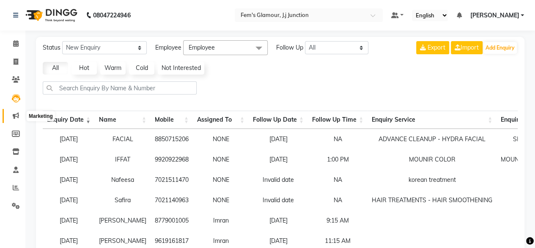
click at [16, 120] on span at bounding box center [15, 116] width 15 height 10
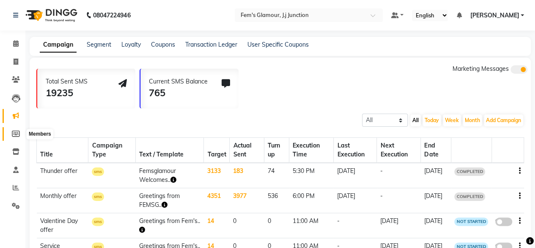
click at [17, 135] on icon at bounding box center [16, 133] width 8 height 6
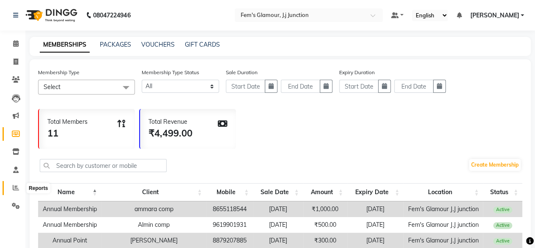
click at [15, 186] on icon at bounding box center [16, 187] width 6 height 6
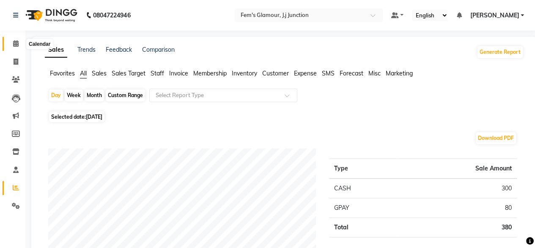
click at [16, 44] on icon at bounding box center [16, 43] width 6 height 6
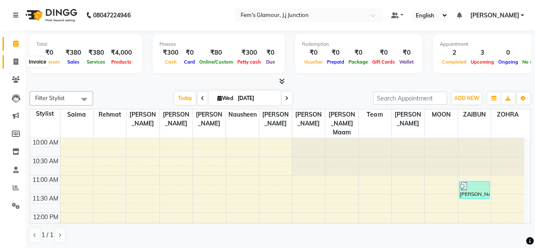
click at [17, 62] on icon at bounding box center [16, 61] width 5 height 6
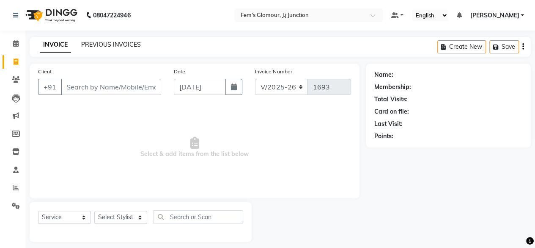
click at [112, 42] on link "PREVIOUS INVOICES" at bounding box center [111, 45] width 60 height 8
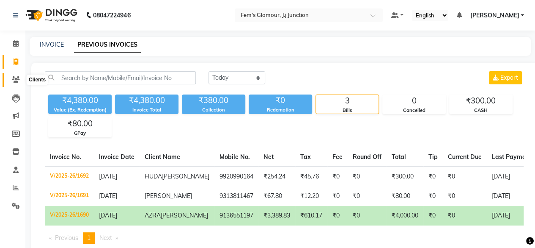
click at [14, 80] on icon at bounding box center [16, 79] width 8 height 6
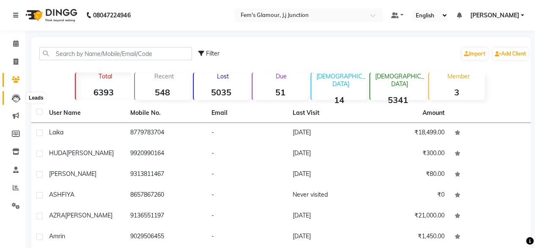
click at [12, 100] on icon at bounding box center [16, 98] width 8 height 8
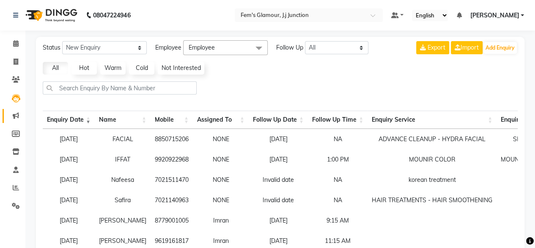
click at [15, 121] on link "Marketing" at bounding box center [13, 116] width 20 height 14
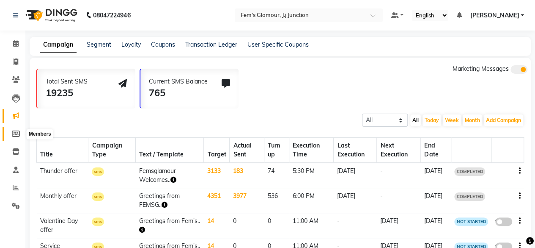
click at [14, 133] on icon at bounding box center [16, 133] width 8 height 6
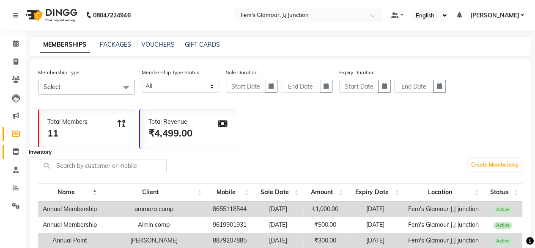
click at [17, 153] on icon at bounding box center [15, 151] width 7 height 6
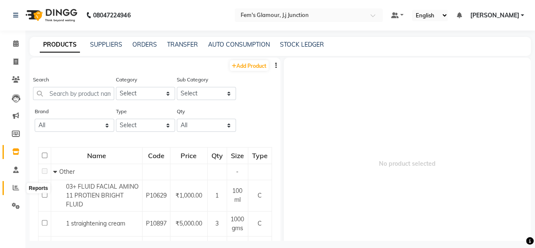
click at [20, 187] on span at bounding box center [15, 188] width 15 height 10
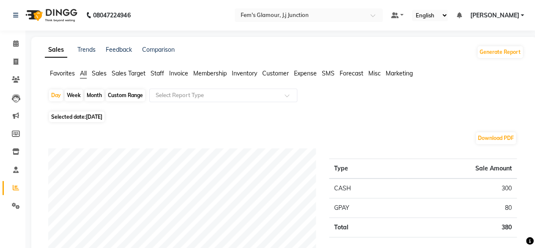
click at [102, 76] on span "Sales" at bounding box center [99, 73] width 15 height 8
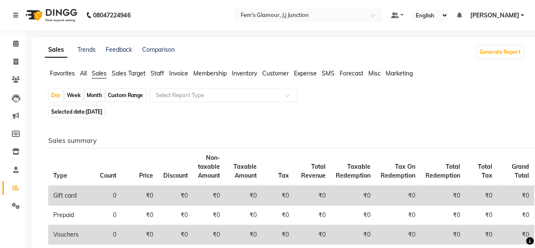
click at [245, 73] on span "Inventory" at bounding box center [244, 73] width 25 height 8
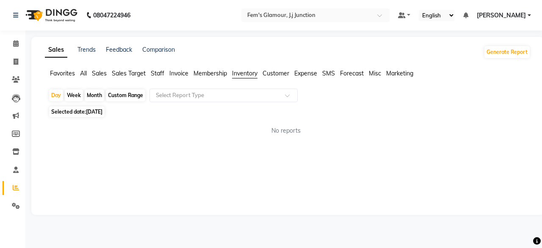
click at [198, 72] on span "Membership" at bounding box center [209, 73] width 33 height 8
click at [177, 71] on span "Invoice" at bounding box center [178, 73] width 19 height 8
click at [88, 73] on ul "Favorites All Sales Sales Target Staff Invoice Membership Inventory Customer Ex…" at bounding box center [287, 73] width 485 height 9
click at [86, 73] on span "All" at bounding box center [83, 73] width 7 height 8
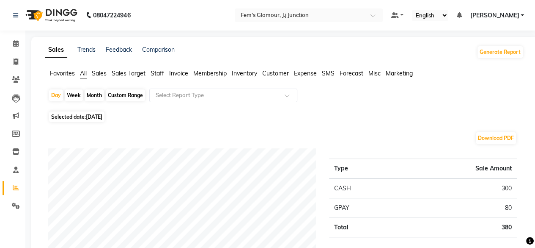
click at [186, 73] on span "Invoice" at bounding box center [178, 73] width 19 height 8
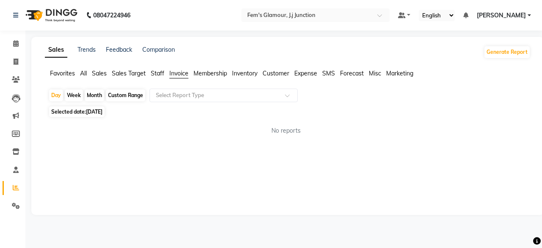
click at [159, 72] on span "Staff" at bounding box center [158, 73] width 14 height 8
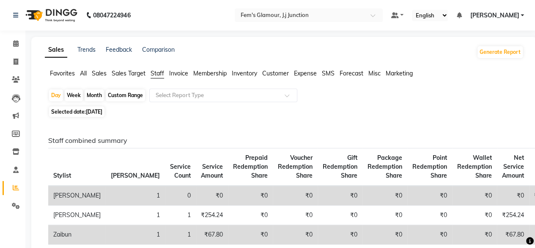
click at [119, 72] on span "Sales Target" at bounding box center [129, 73] width 34 height 8
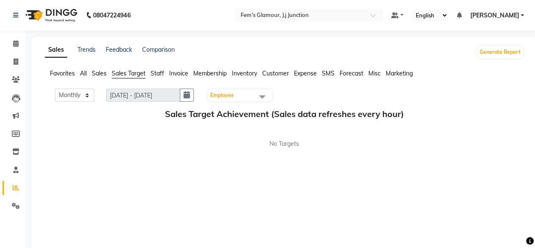
click at [103, 72] on span "Sales" at bounding box center [99, 73] width 15 height 8
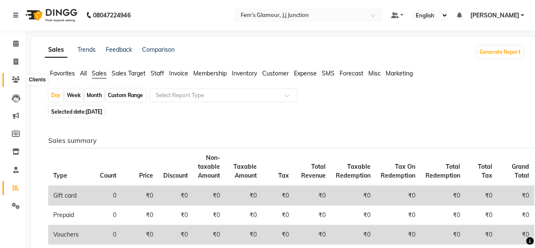
click at [18, 83] on icon at bounding box center [16, 79] width 8 height 6
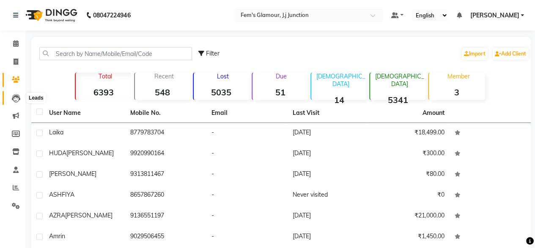
click at [14, 102] on icon at bounding box center [16, 98] width 8 height 8
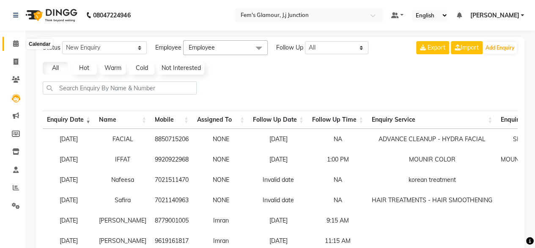
click at [16, 46] on icon at bounding box center [16, 43] width 6 height 6
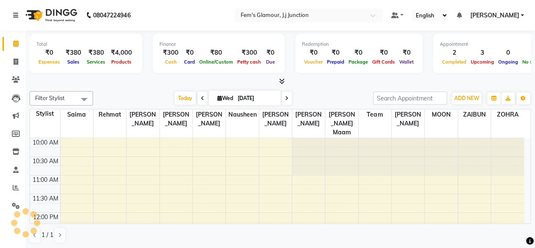
click at [16, 46] on icon at bounding box center [16, 43] width 6 height 6
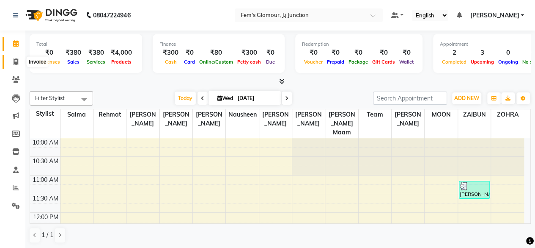
click at [14, 64] on icon at bounding box center [16, 61] width 5 height 6
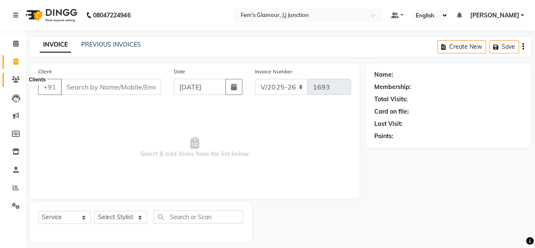
click at [14, 82] on icon at bounding box center [16, 79] width 8 height 6
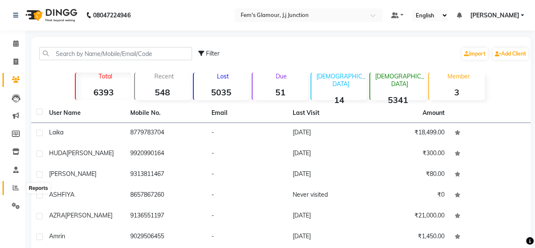
click at [15, 189] on icon at bounding box center [16, 187] width 6 height 6
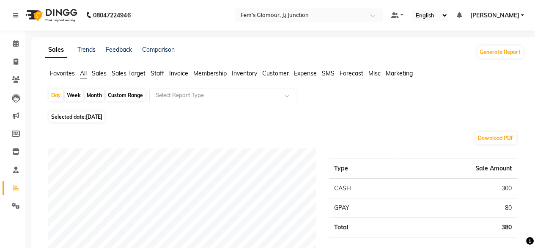
click at [101, 73] on span "Sales" at bounding box center [99, 73] width 15 height 8
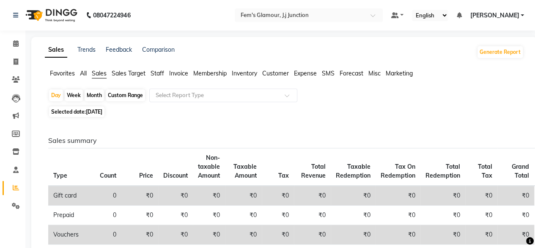
click at [123, 97] on div "Custom Range" at bounding box center [125, 95] width 39 height 12
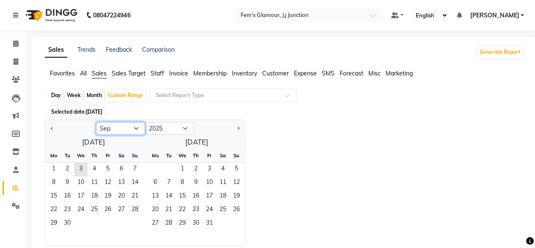
click at [119, 130] on select "Jan Feb Mar Apr May Jun [DATE] Aug Sep Oct Nov Dec" at bounding box center [120, 128] width 49 height 13
click at [96, 122] on select "Jan Feb Mar Apr May Jun [DATE] Aug Sep Oct Nov Dec" at bounding box center [120, 128] width 49 height 13
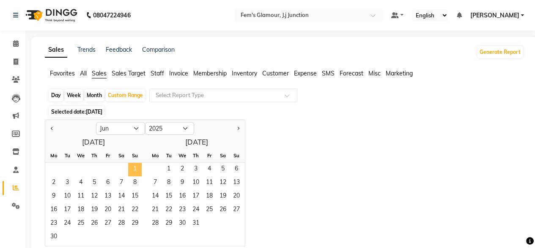
click at [133, 165] on span "1" at bounding box center [135, 170] width 14 height 14
click at [196, 221] on span "31" at bounding box center [196, 224] width 14 height 14
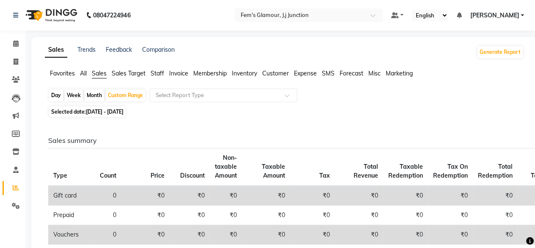
click at [48, 239] on td "Vouchers" at bounding box center [71, 234] width 47 height 19
click at [133, 93] on div "Custom Range" at bounding box center [125, 95] width 39 height 12
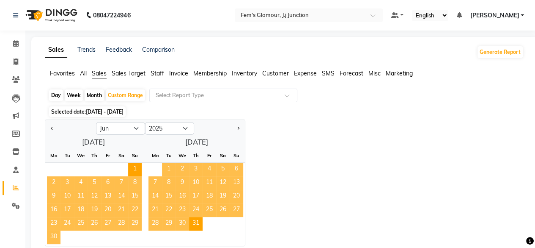
click at [50, 237] on span "30" at bounding box center [54, 237] width 14 height 14
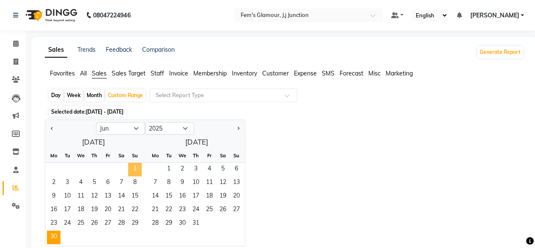
click at [135, 170] on span "1" at bounding box center [135, 170] width 14 height 14
click at [57, 234] on span "30" at bounding box center [54, 237] width 14 height 14
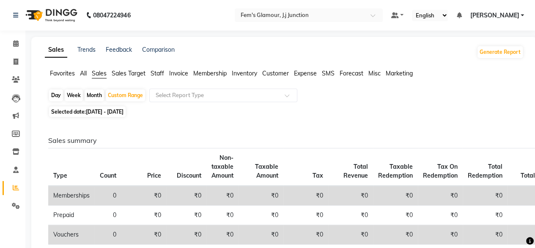
click at [108, 112] on span "[DATE] - [DATE]" at bounding box center [105, 111] width 38 height 6
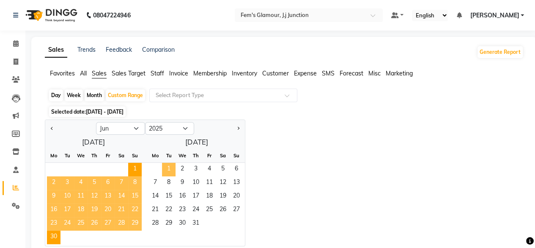
click at [169, 168] on span "1" at bounding box center [169, 170] width 14 height 14
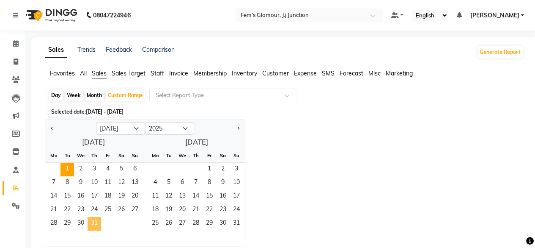
click at [95, 229] on span "31" at bounding box center [95, 224] width 14 height 14
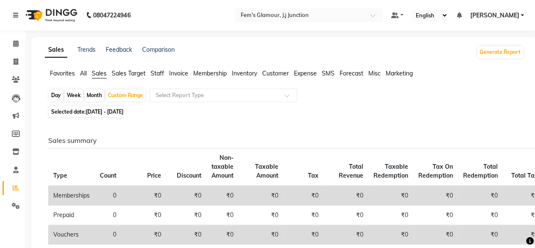
click at [102, 111] on span "[DATE] - [DATE]" at bounding box center [105, 111] width 38 height 6
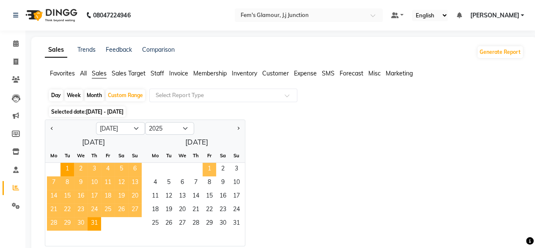
click at [210, 171] on span "1" at bounding box center [210, 170] width 14 height 14
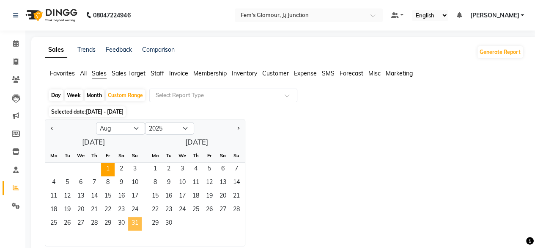
click at [136, 221] on span "31" at bounding box center [135, 224] width 14 height 14
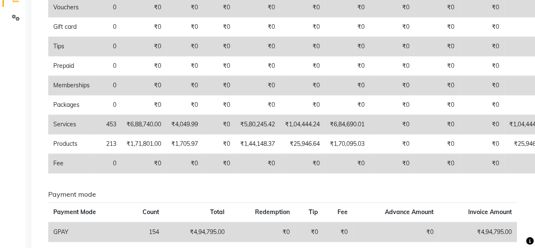
scroll to position [186, 0]
